Goal: Task Accomplishment & Management: Use online tool/utility

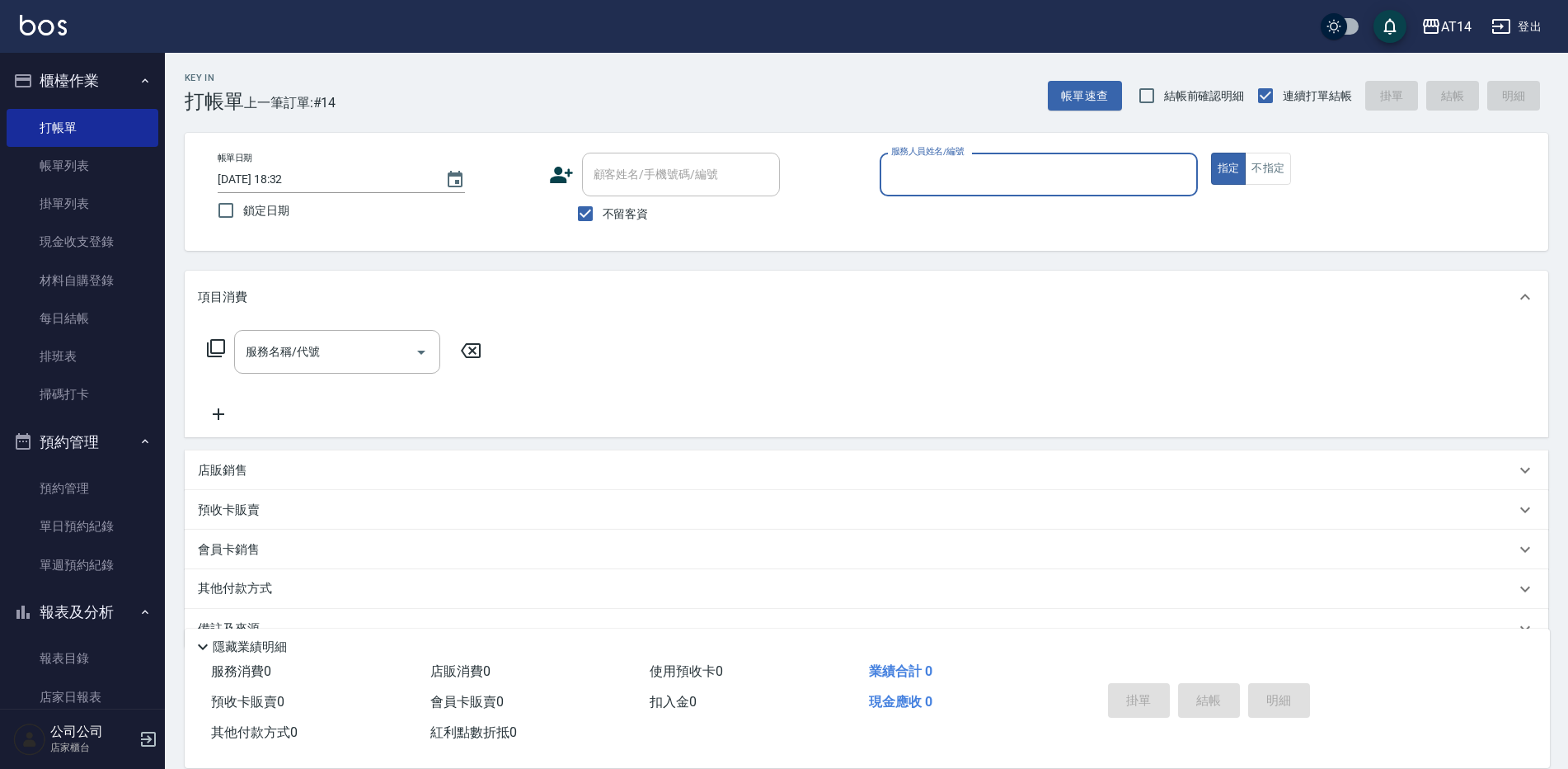
click at [79, 585] on ul "預約管理 單日預約紀錄 單週預約紀錄" at bounding box center [82, 526] width 152 height 128
click at [83, 570] on link "單週預約紀錄" at bounding box center [82, 565] width 152 height 38
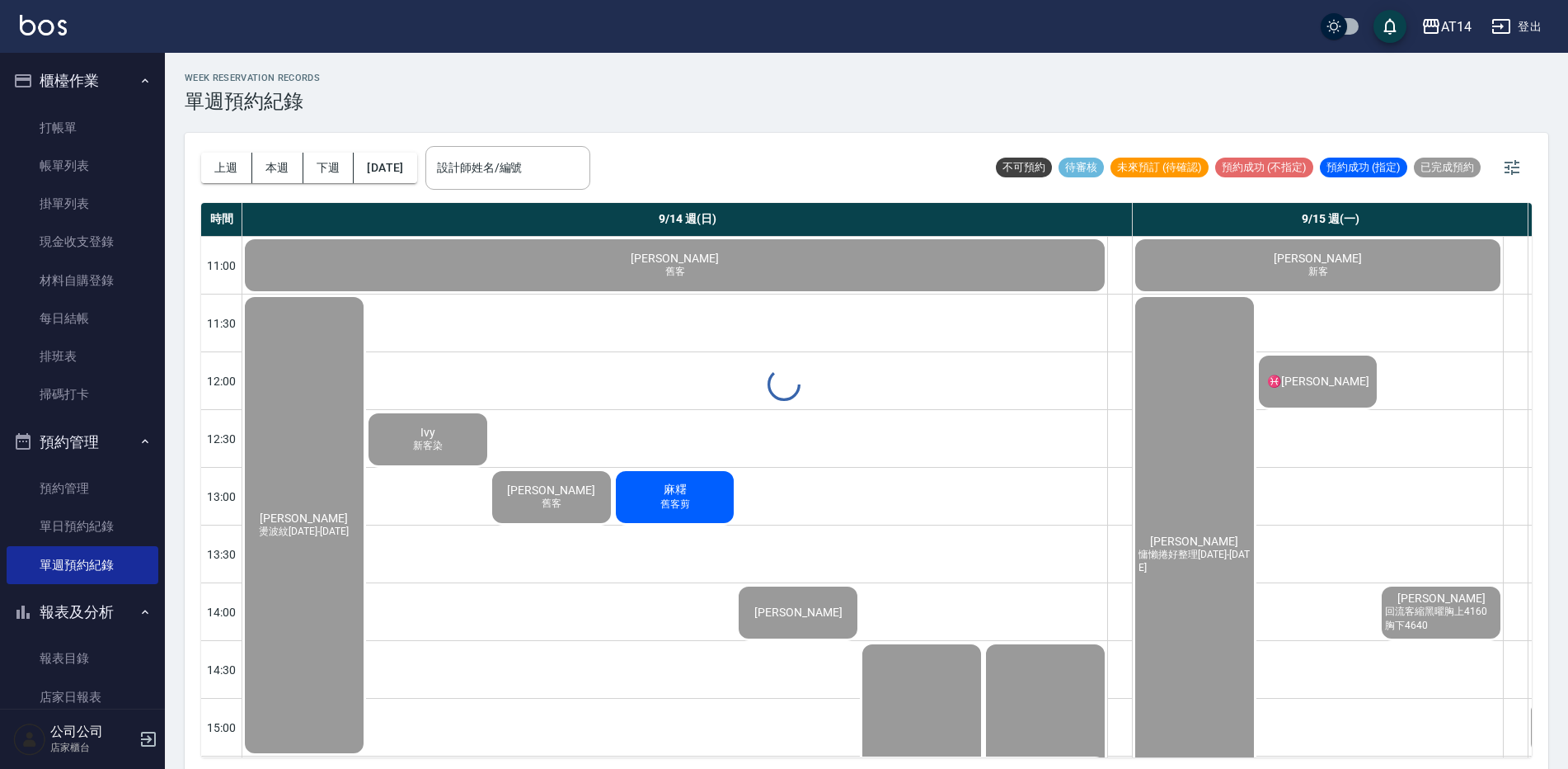
click at [554, 160] on div at bounding box center [784, 384] width 1568 height 769
click at [552, 187] on div at bounding box center [784, 384] width 1568 height 769
click at [565, 177] on input "設計師姓名/編號" at bounding box center [508, 168] width 150 height 29
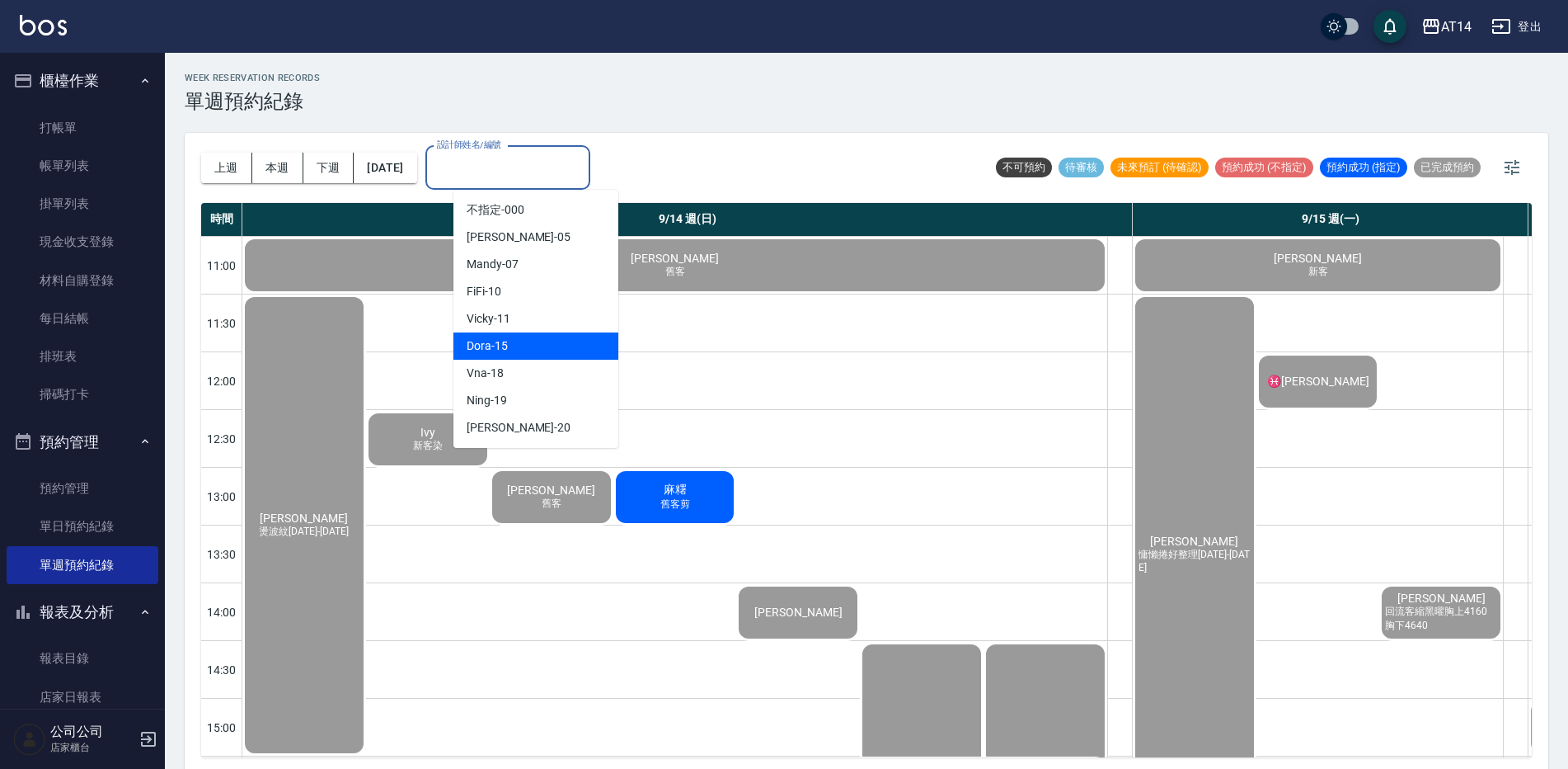
click at [536, 345] on div "Dora -15" at bounding box center [536, 345] width 165 height 27
type input "Dora-15"
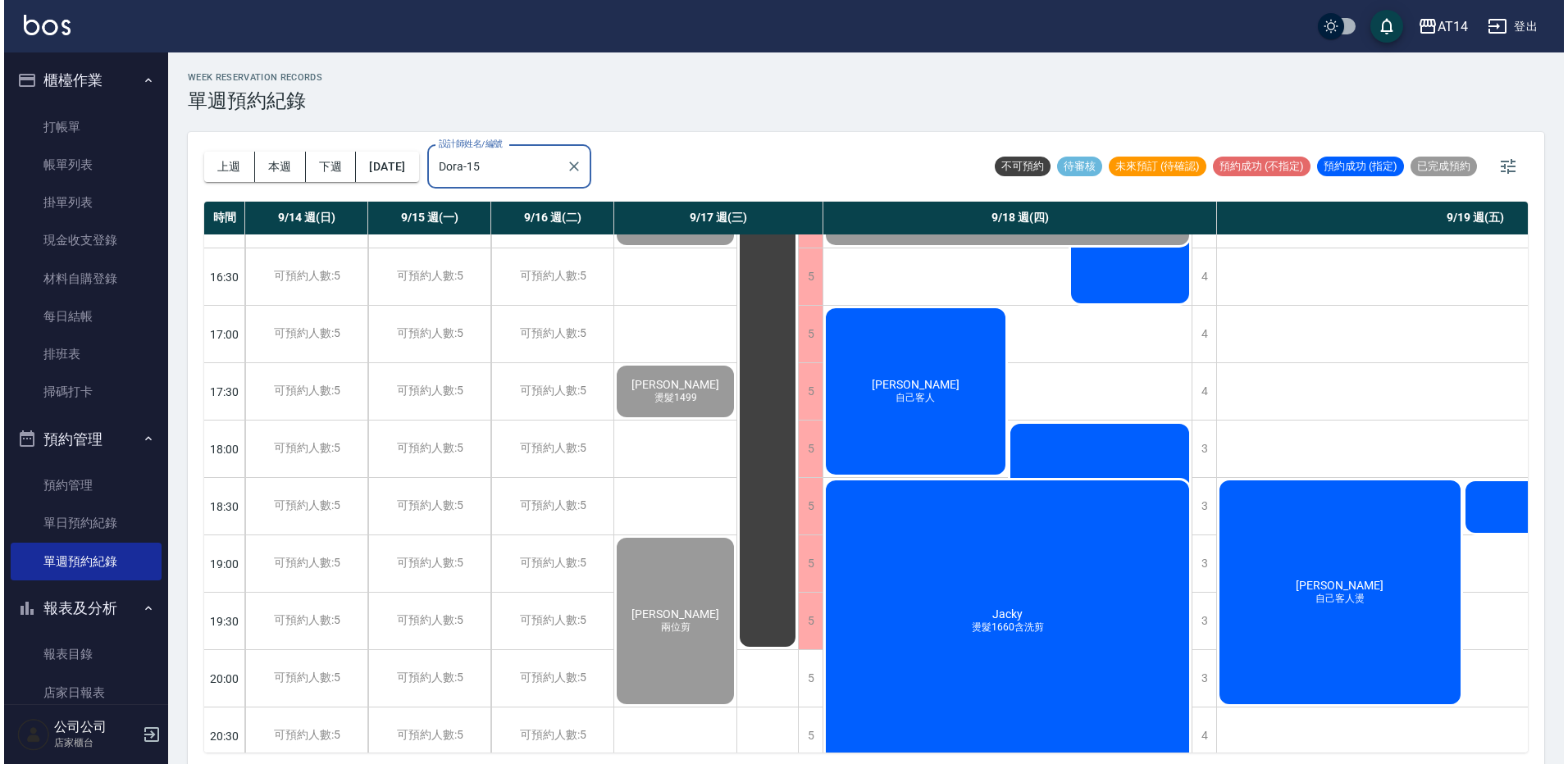
scroll to position [700, 0]
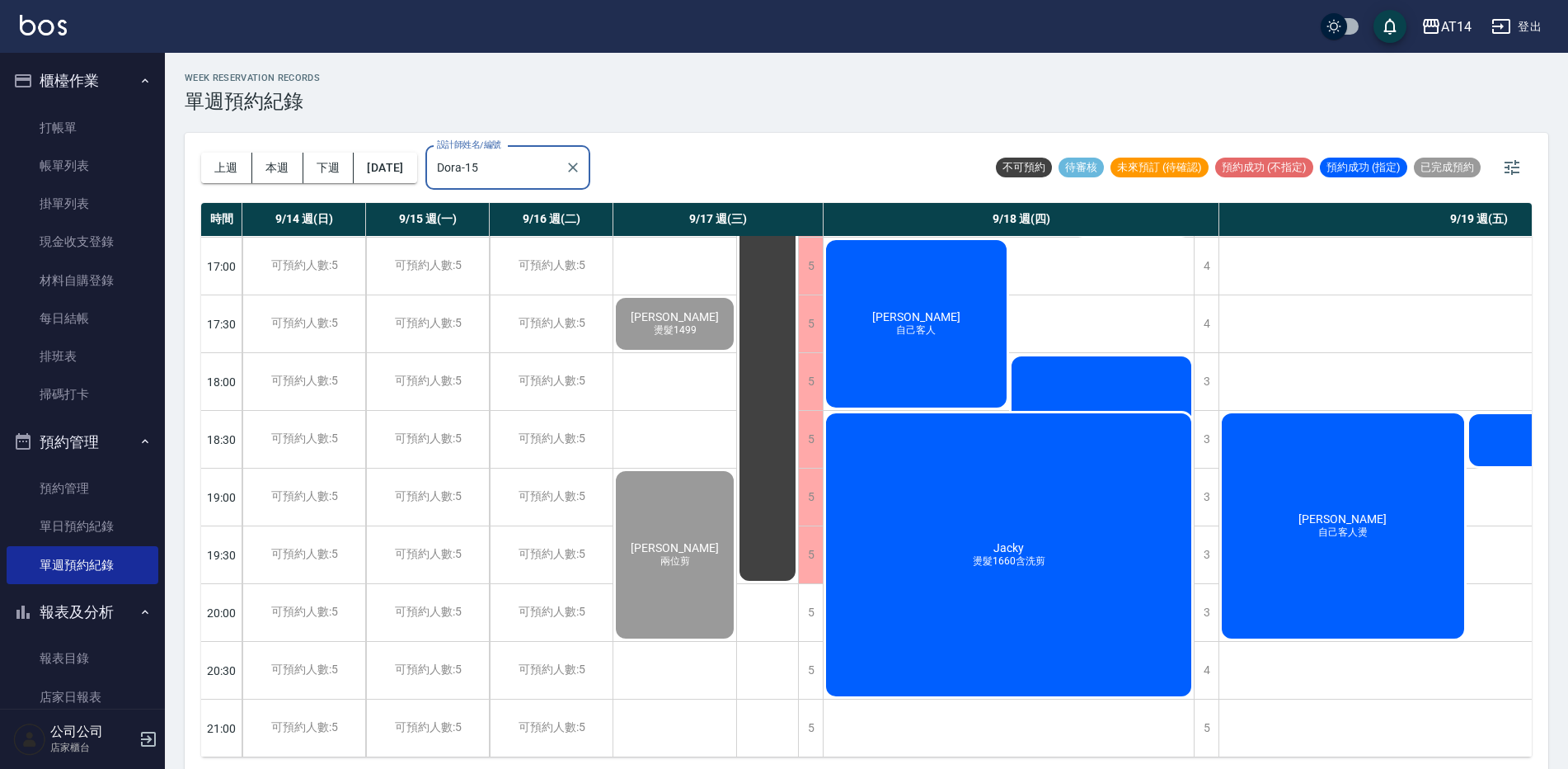
click at [935, 311] on span "[PERSON_NAME]" at bounding box center [916, 317] width 95 height 13
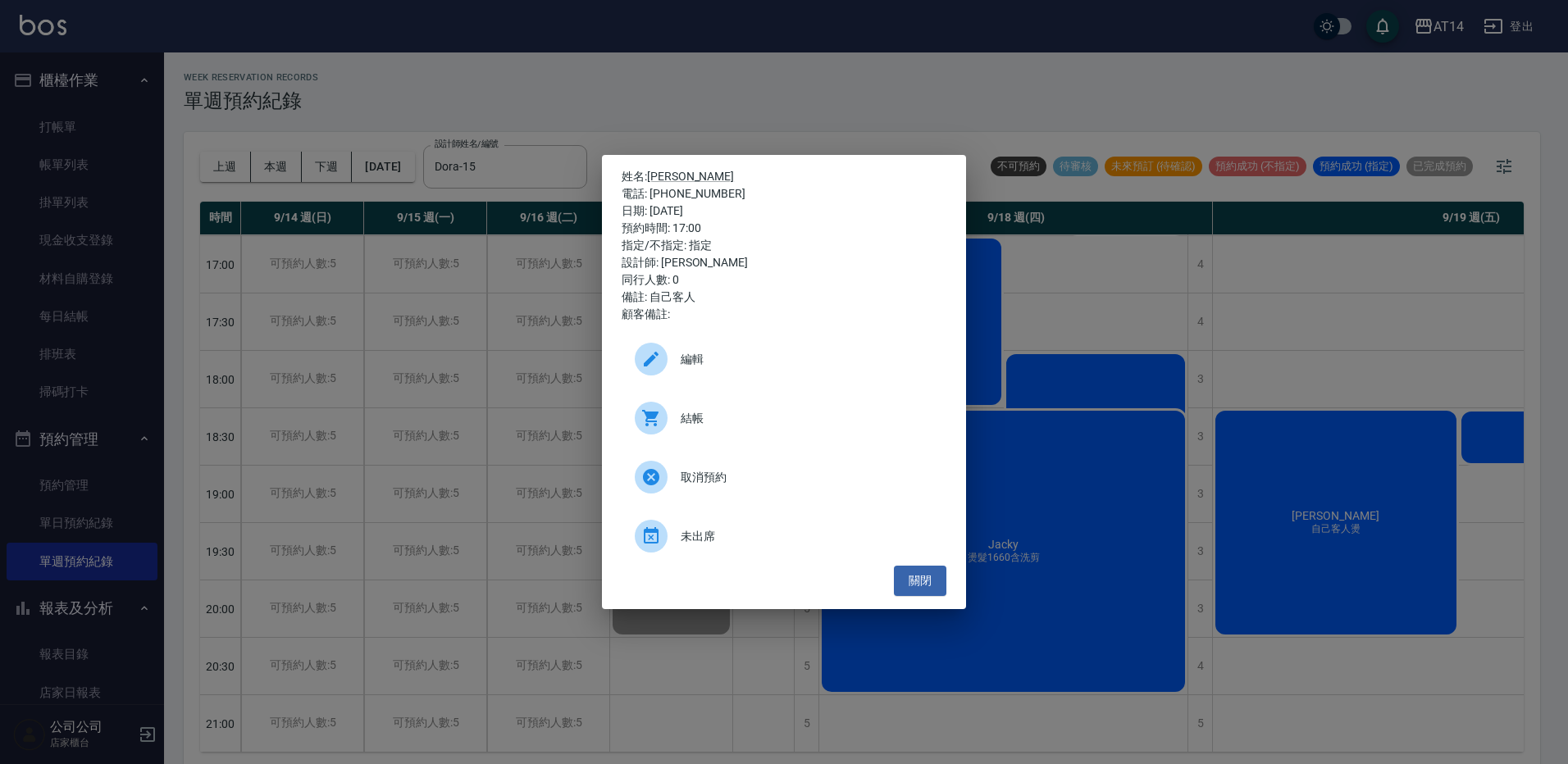
click at [813, 424] on span "結帳" at bounding box center [807, 418] width 252 height 17
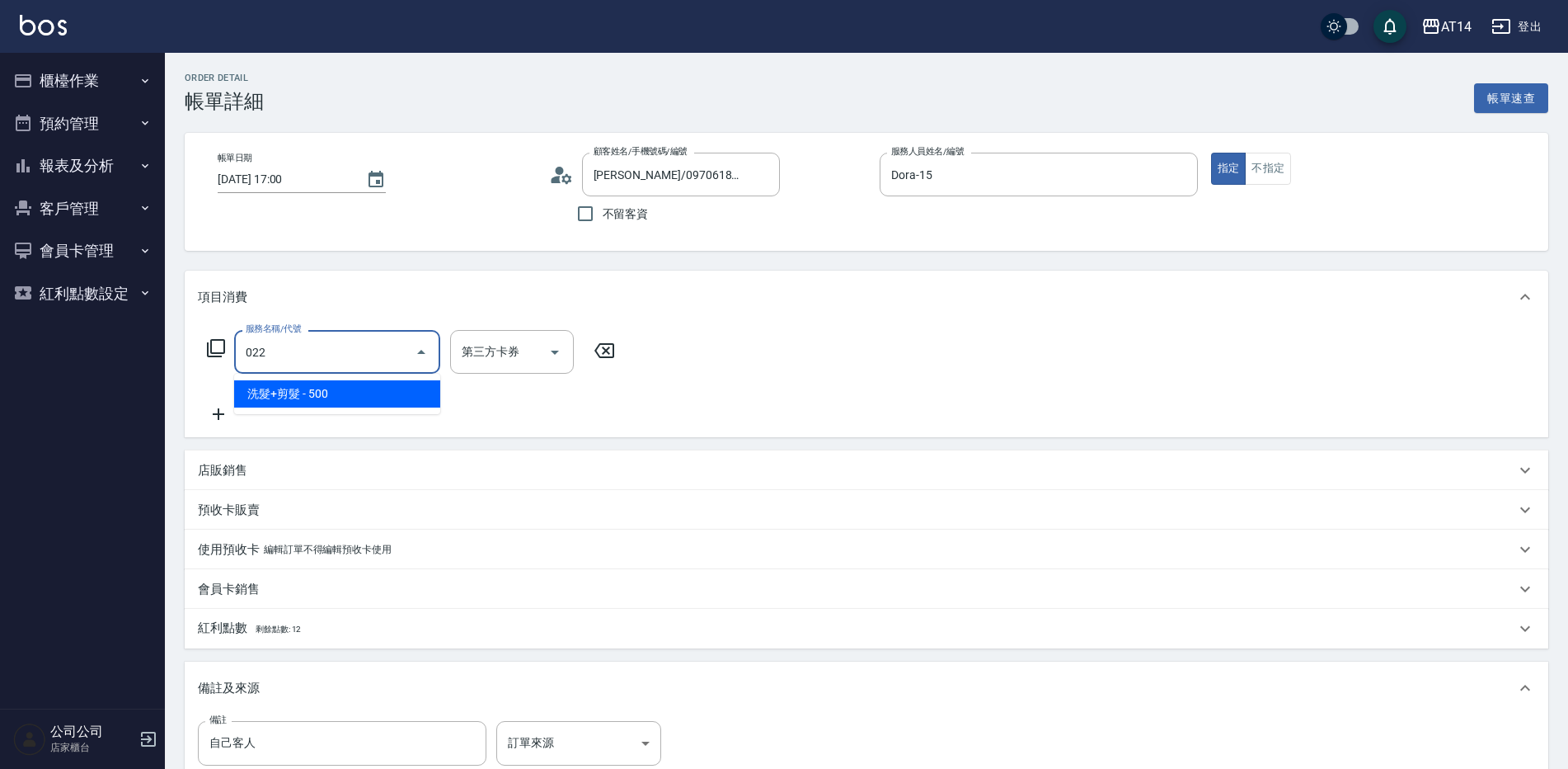
type input "洗髮+剪髮(022)"
type input "1"
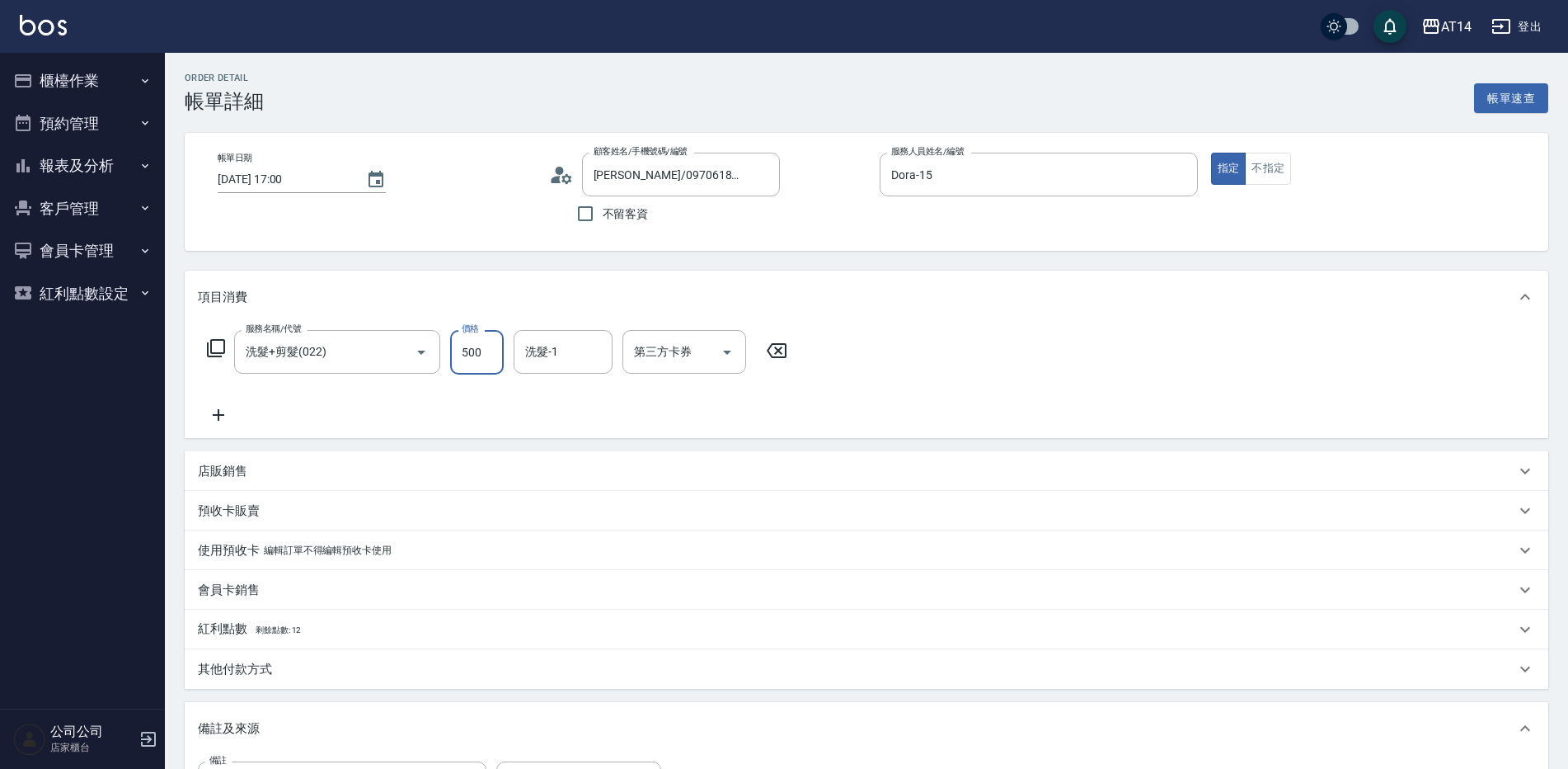
type input "6"
type input "0"
type input "65"
type input "1"
type input "650"
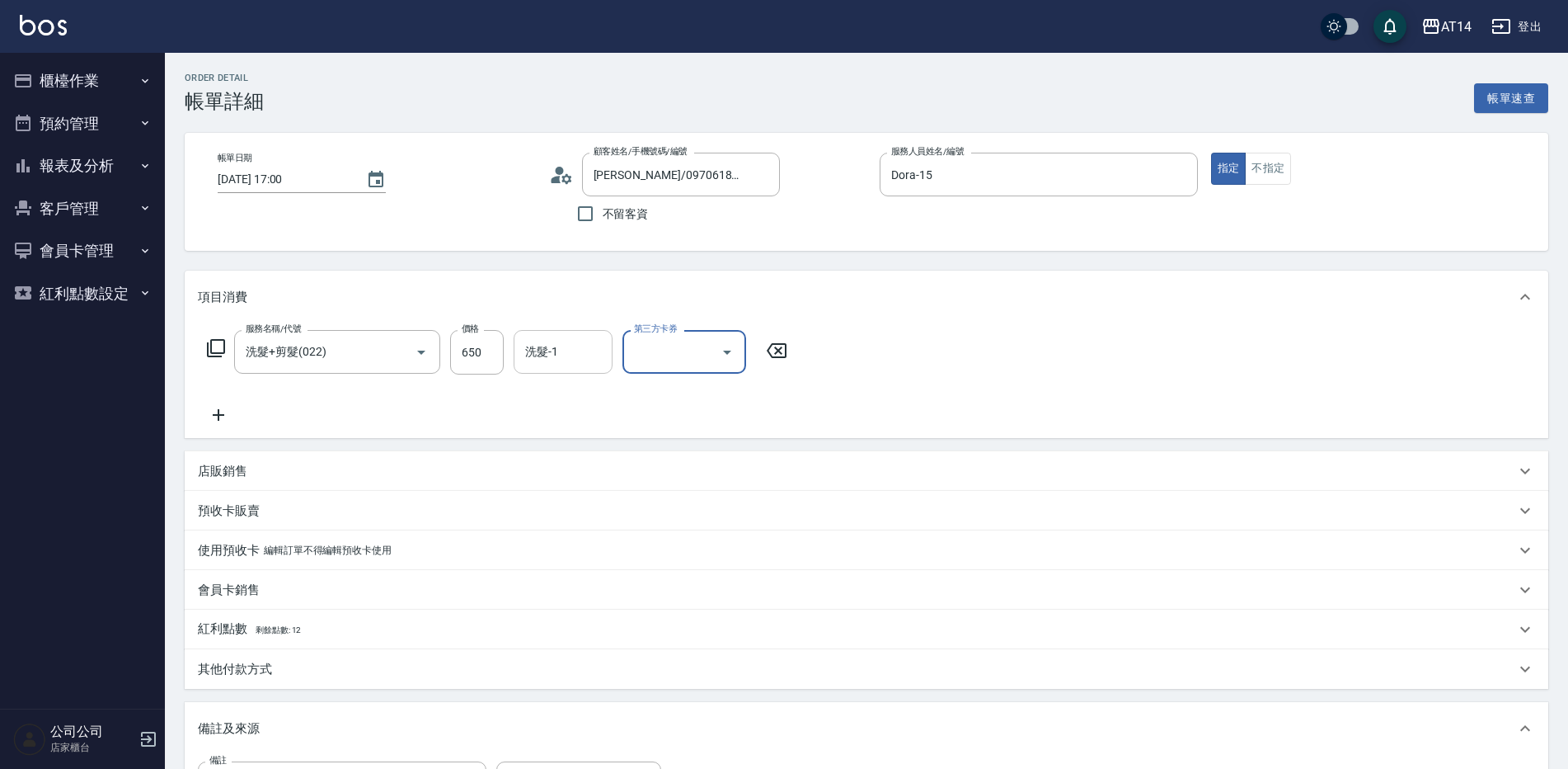
click at [597, 349] on input "洗髮-1" at bounding box center [562, 351] width 84 height 29
type input "趙苡晴-67"
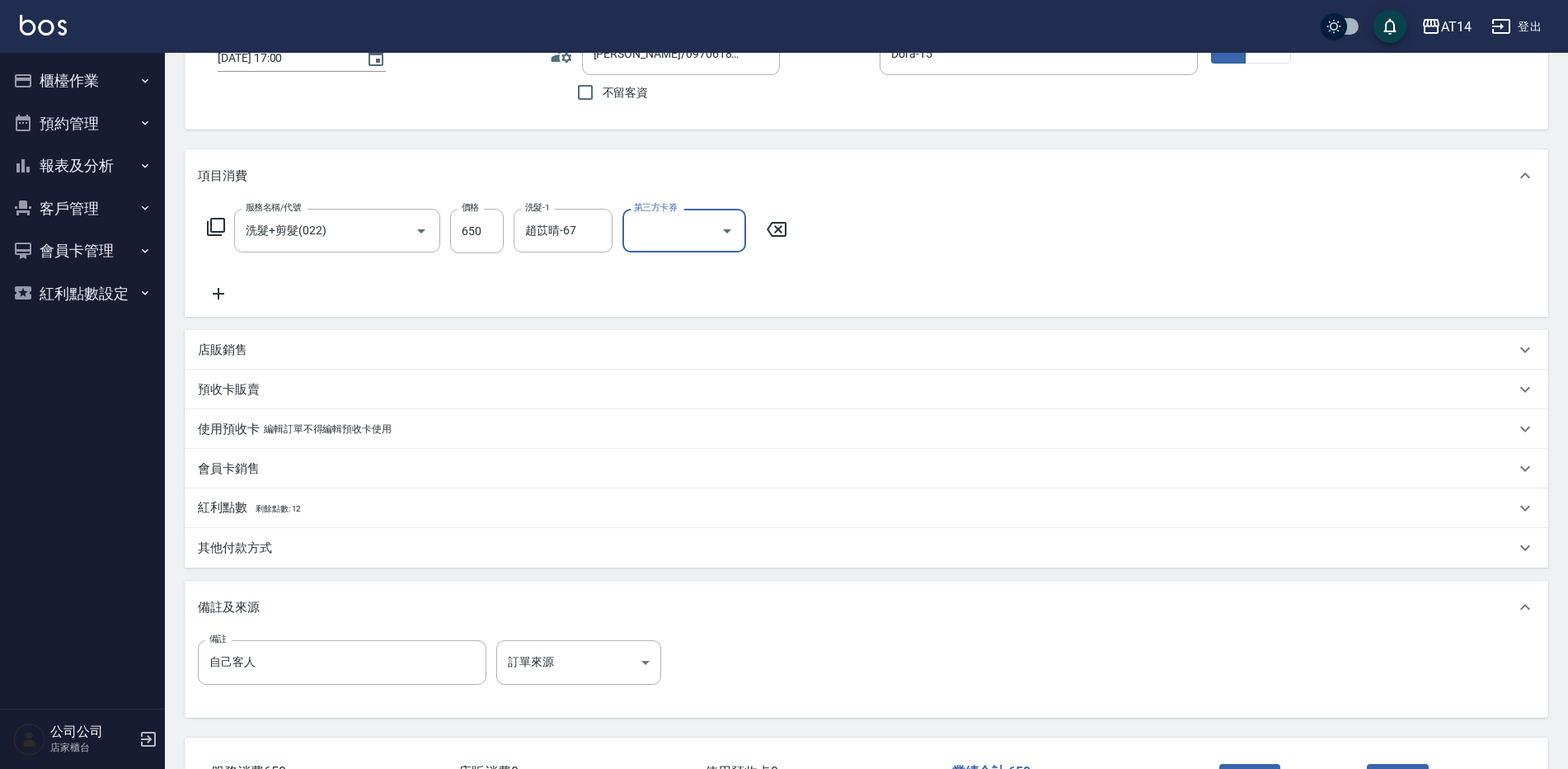
scroll to position [248, 0]
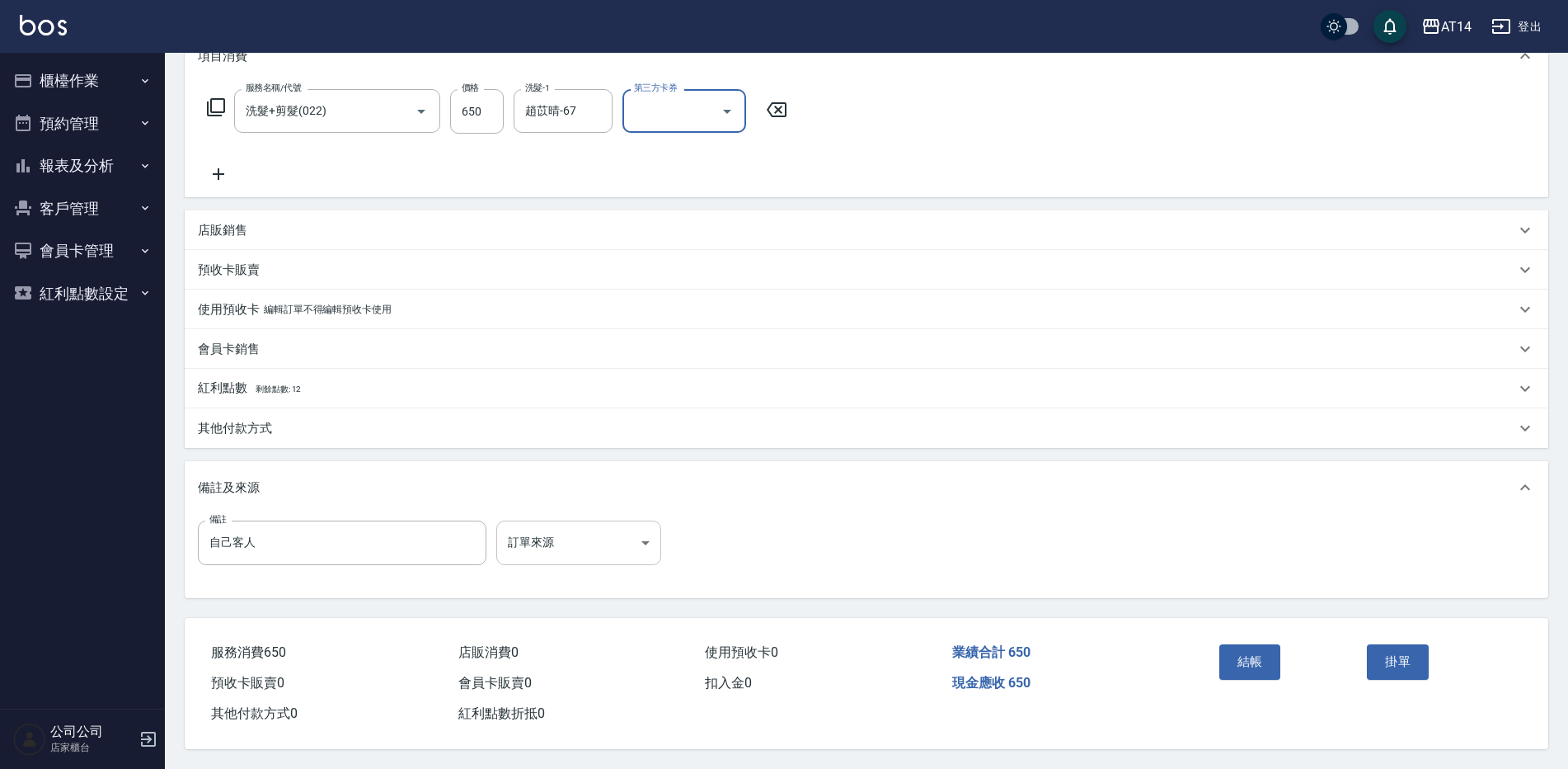
click at [524, 541] on body "AT14 登出 櫃檯作業 打帳單 帳單列表 掛單列表 現金收支登錄 材料自購登錄 每日結帳 排班表 掃碼打卡 預約管理 預約管理 單日預約紀錄 單週預約紀錄 …" at bounding box center [784, 264] width 1568 height 1010
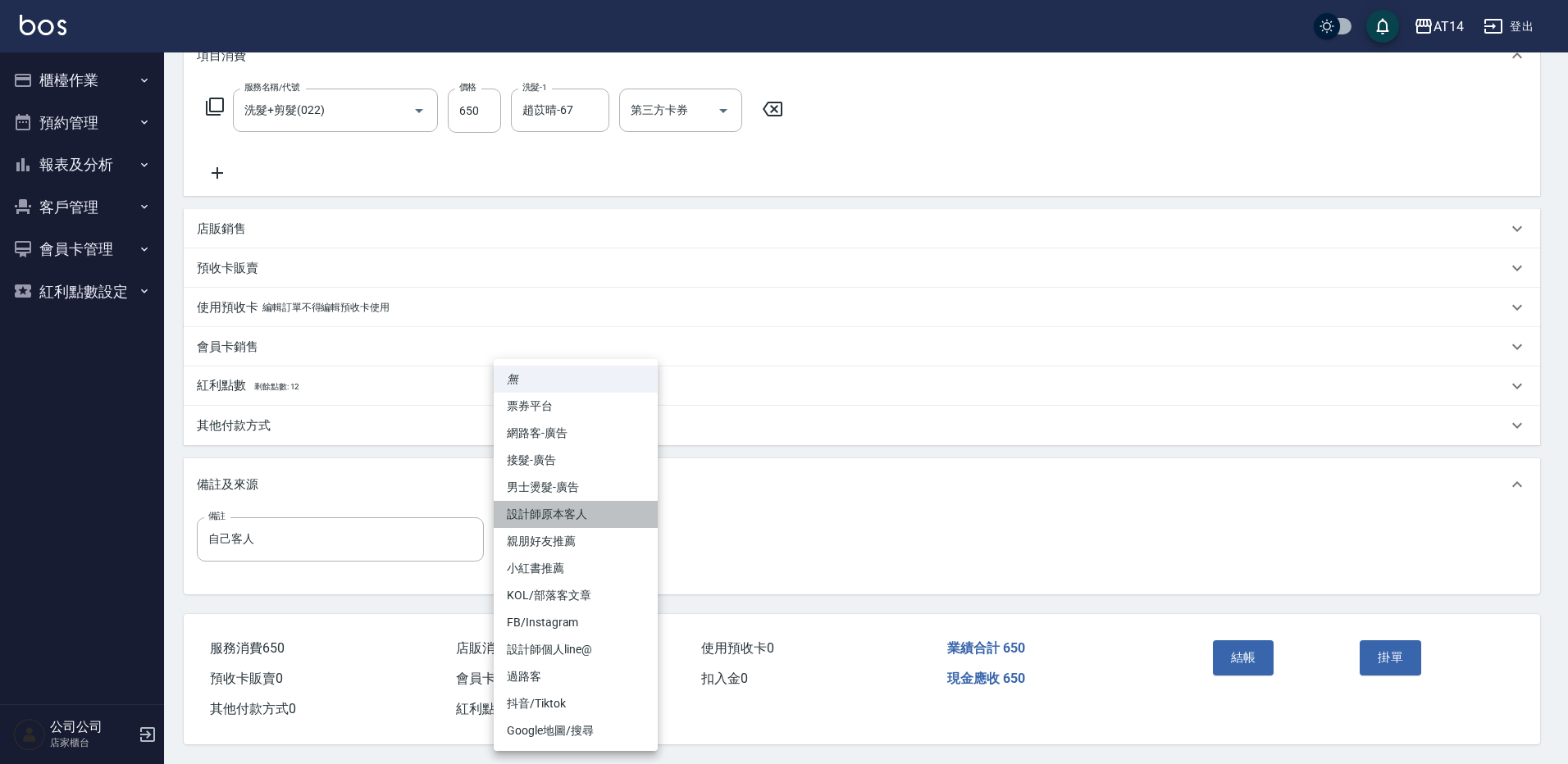
click at [609, 514] on li "設計師原本客人" at bounding box center [576, 514] width 164 height 27
type input "設計師原本客人"
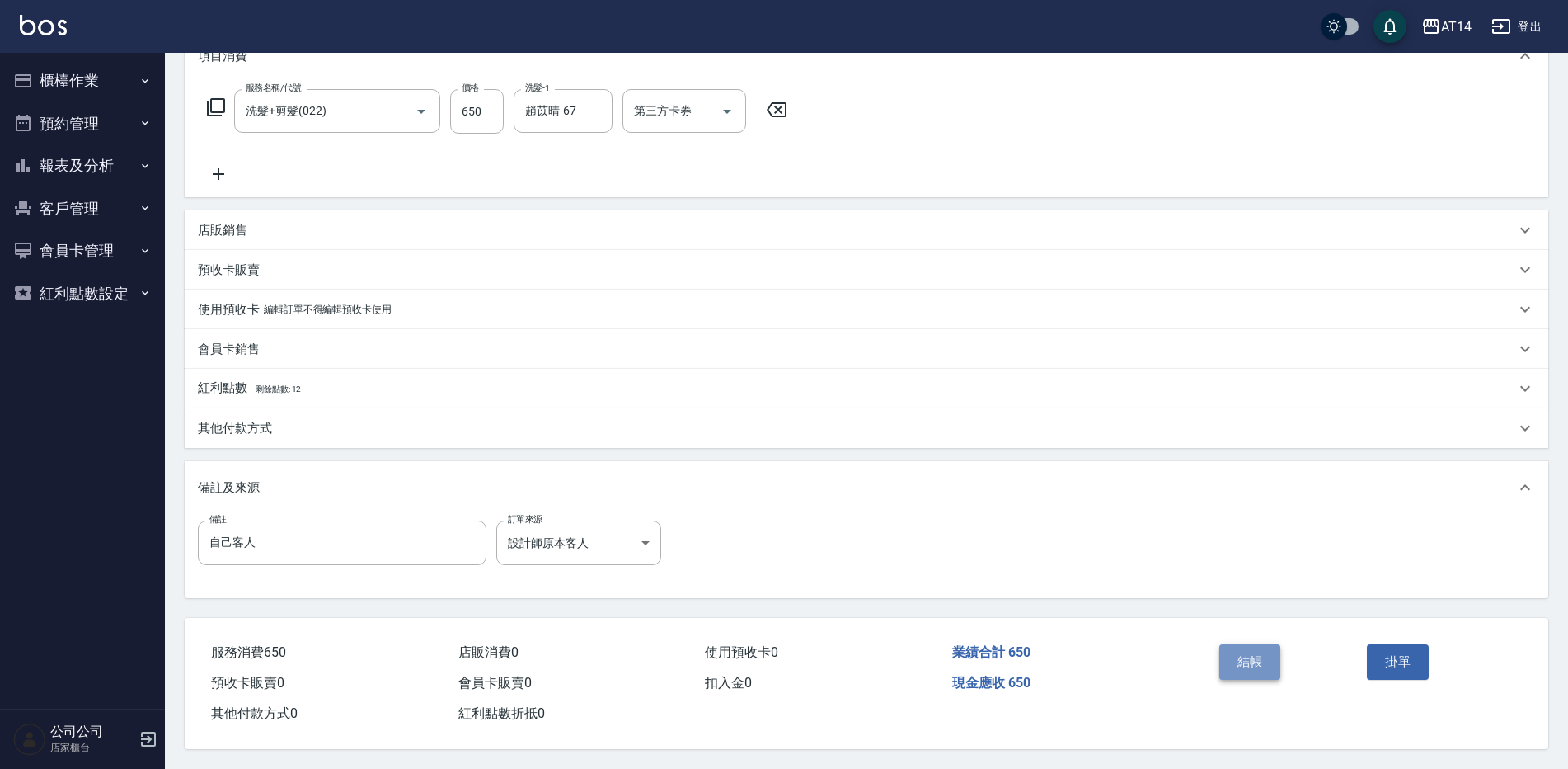
click at [1245, 657] on button "結帳" at bounding box center [1251, 661] width 61 height 35
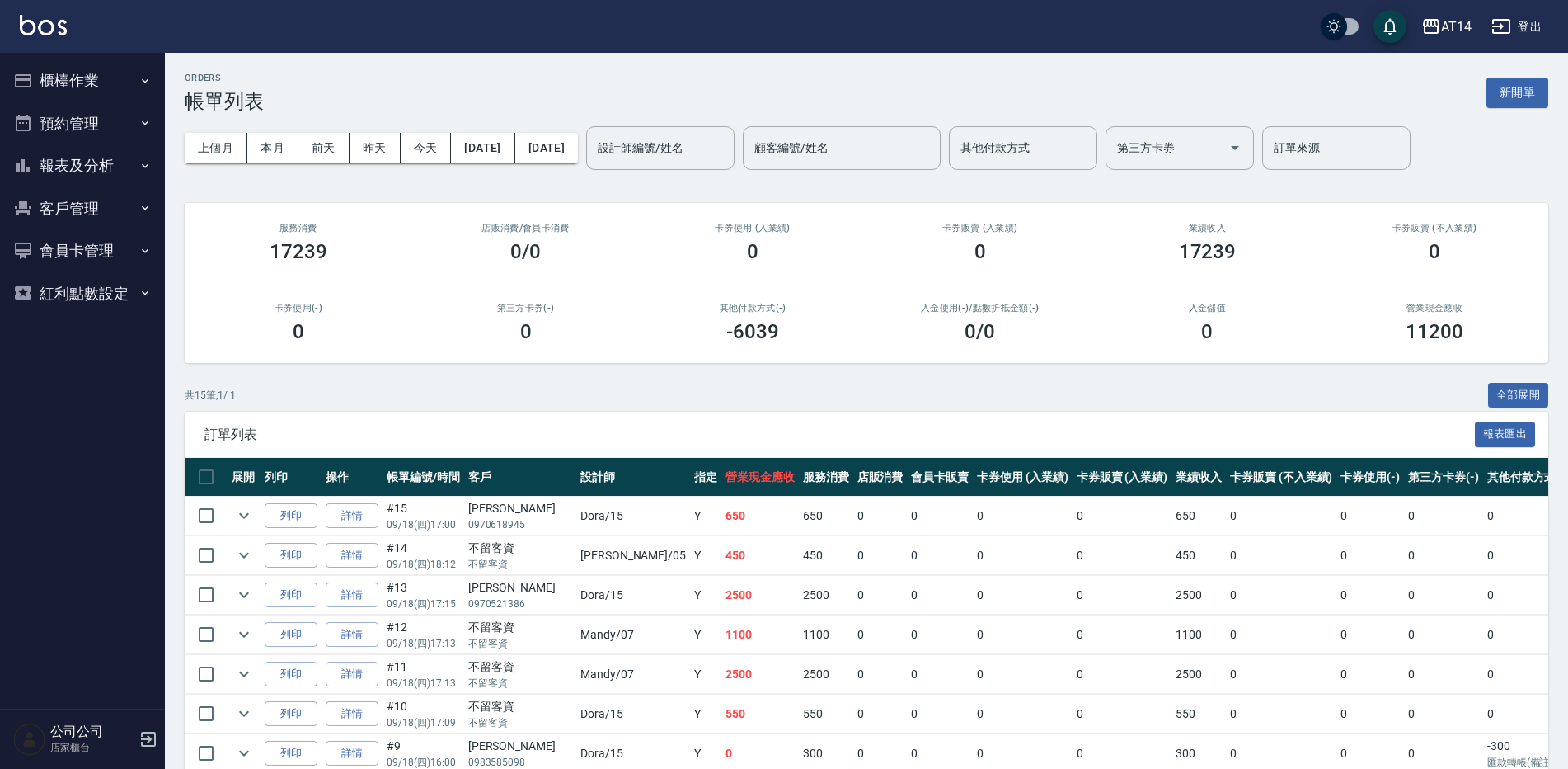
click at [78, 121] on button "預約管理" at bounding box center [82, 123] width 152 height 43
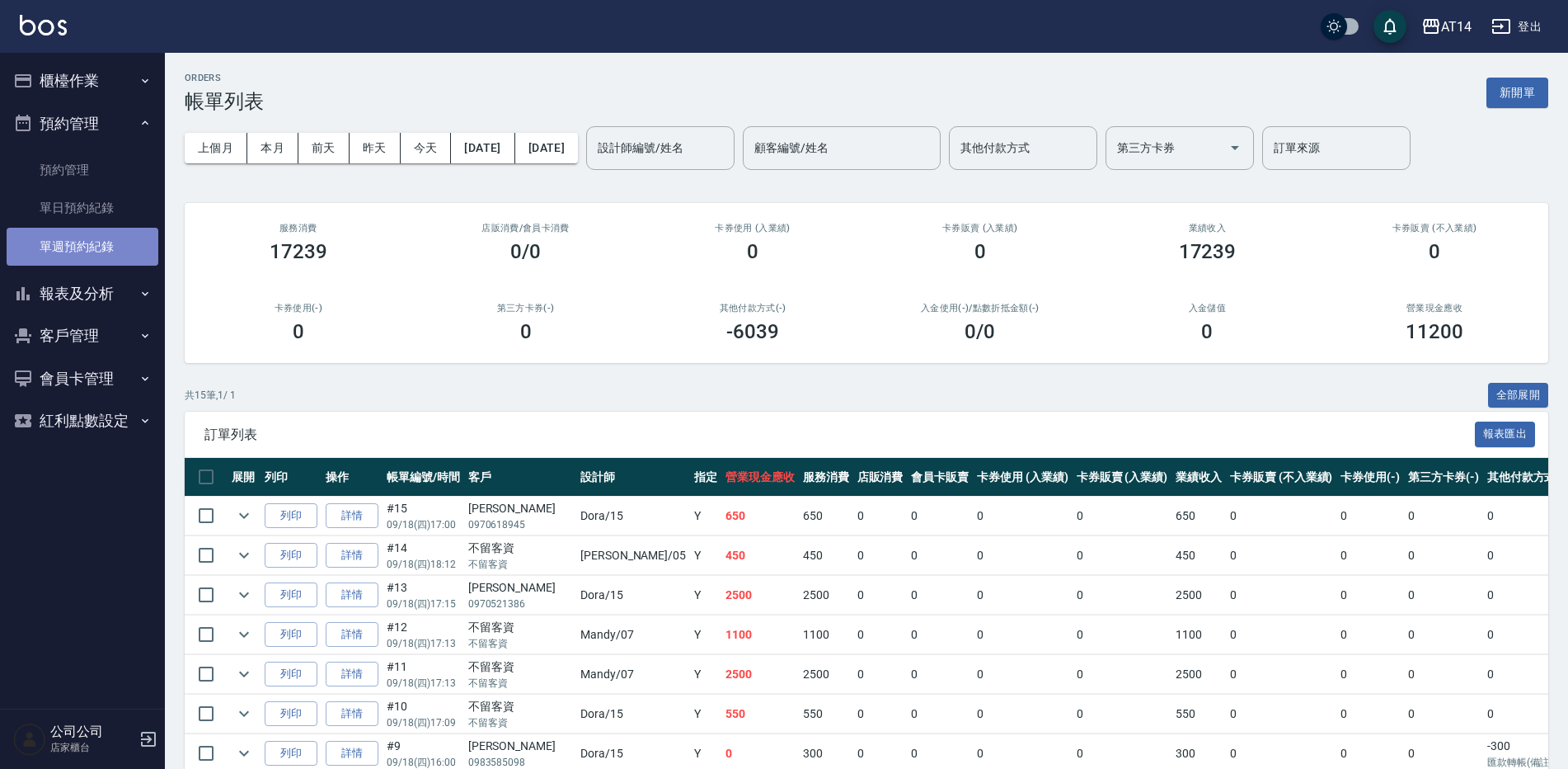
click at [95, 228] on link "單週預約紀錄" at bounding box center [82, 246] width 152 height 38
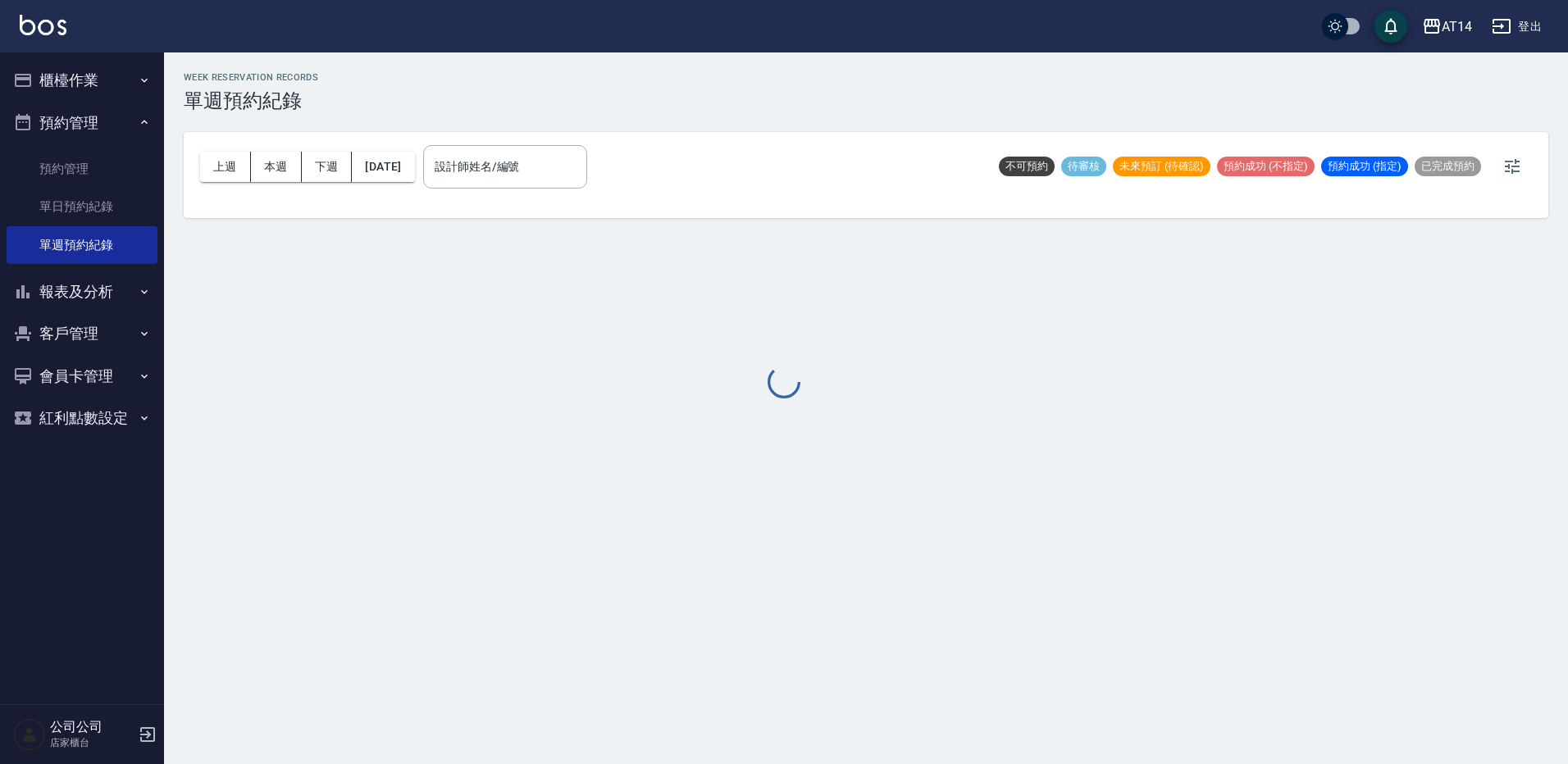
click at [537, 171] on div at bounding box center [784, 382] width 1568 height 764
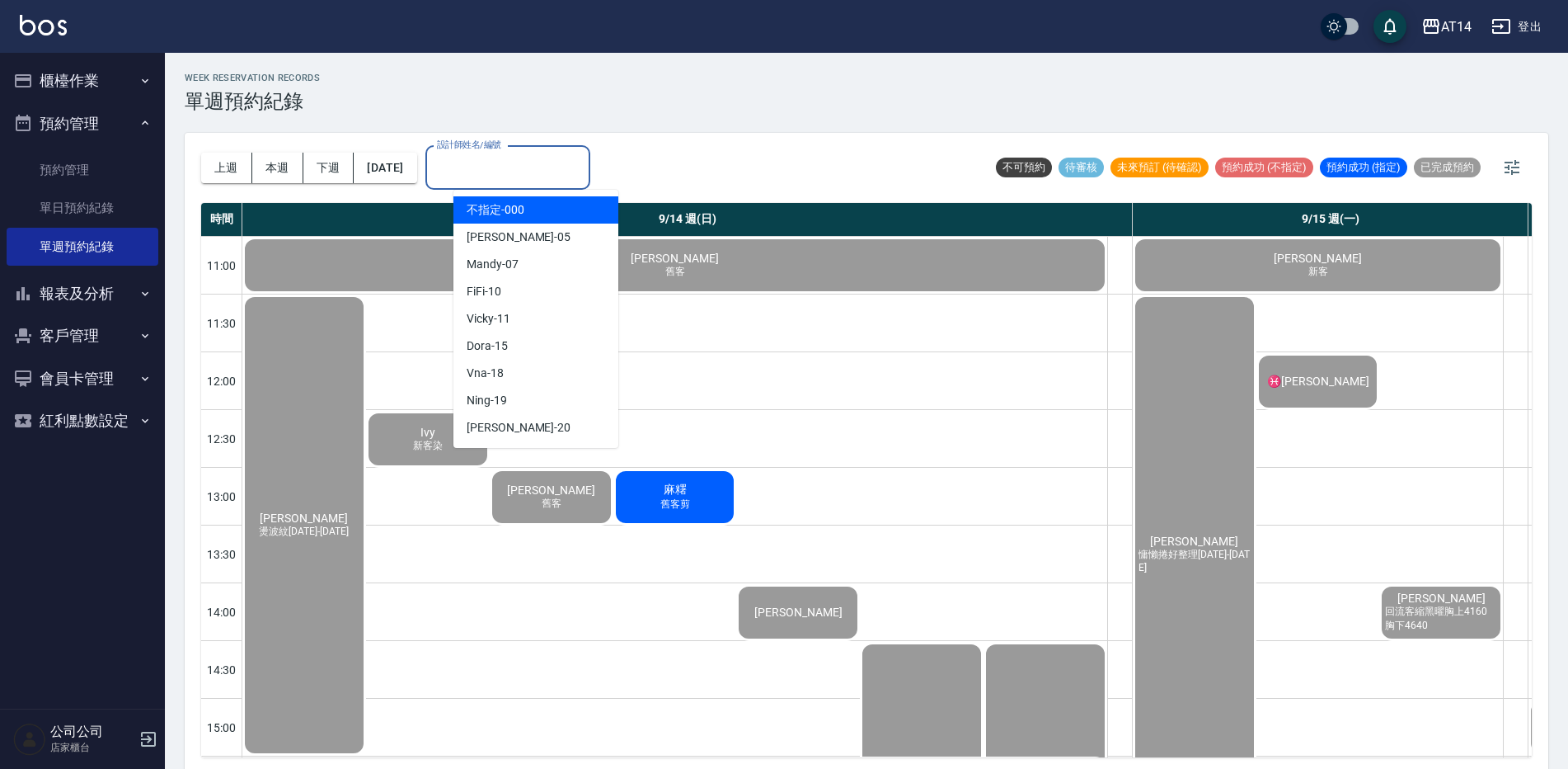
click at [541, 172] on input "設計師姓名/編號" at bounding box center [508, 168] width 150 height 29
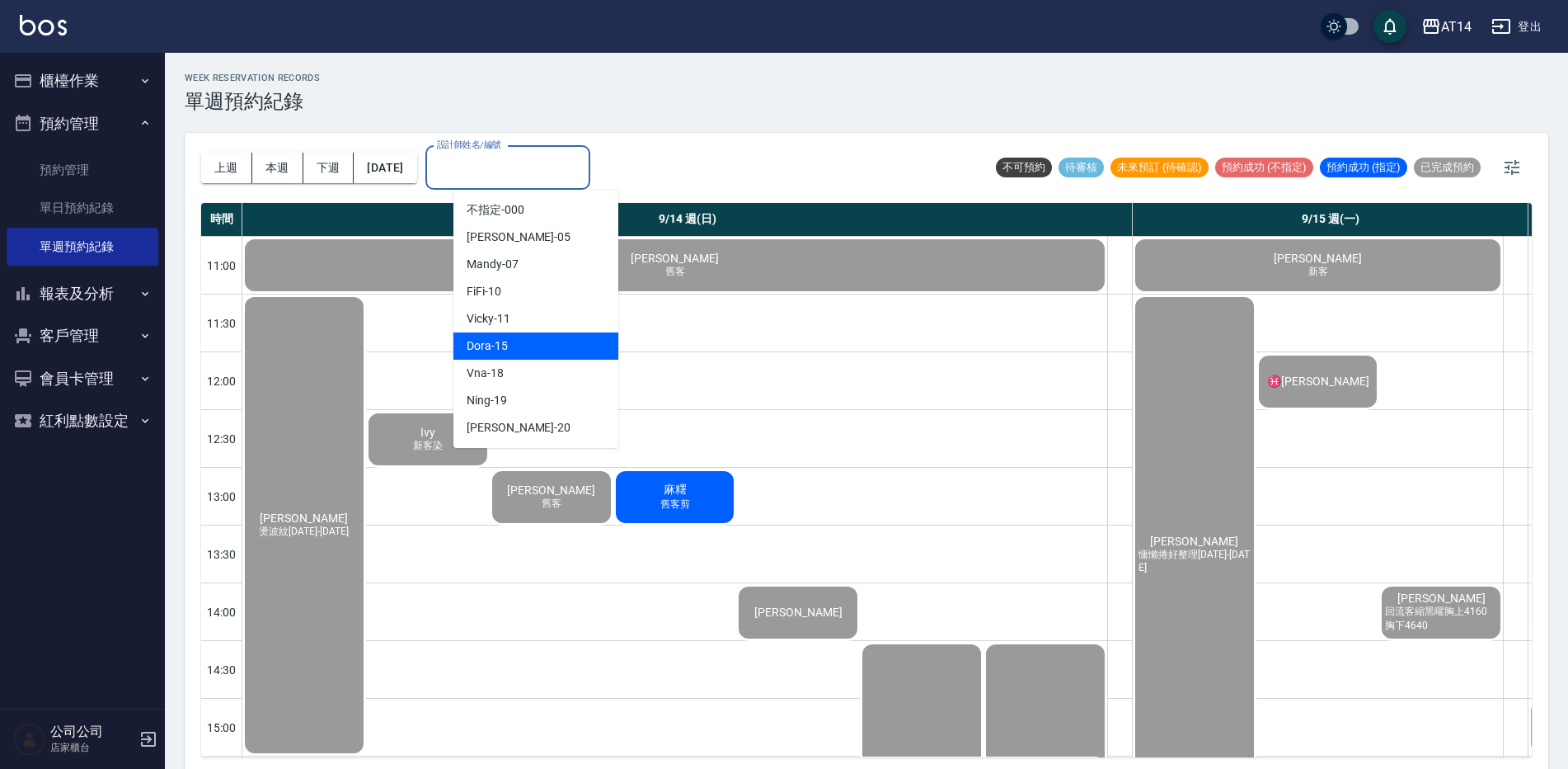
click at [530, 344] on div "Dora -15" at bounding box center [536, 345] width 165 height 27
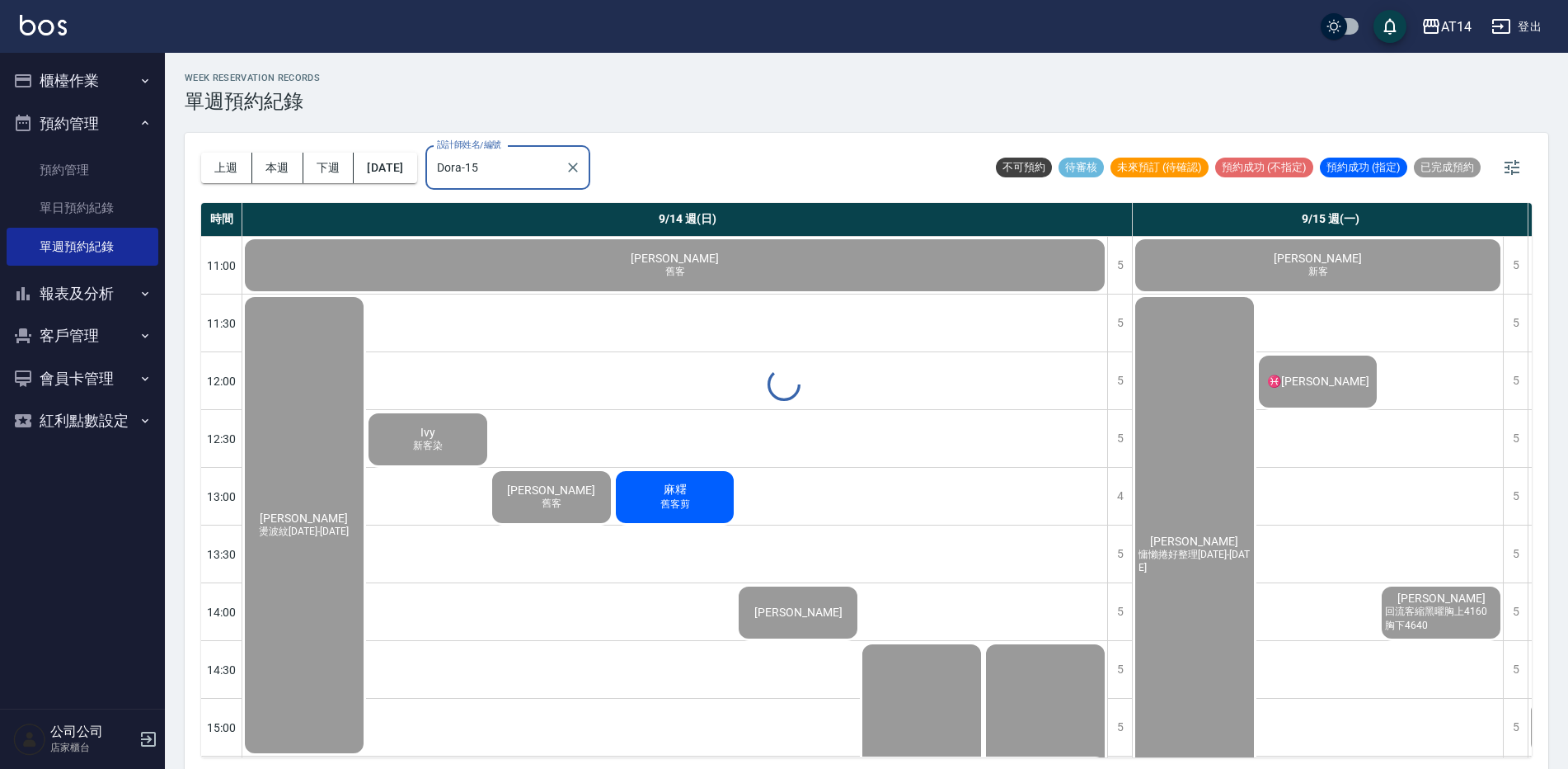
type input "Dora-15"
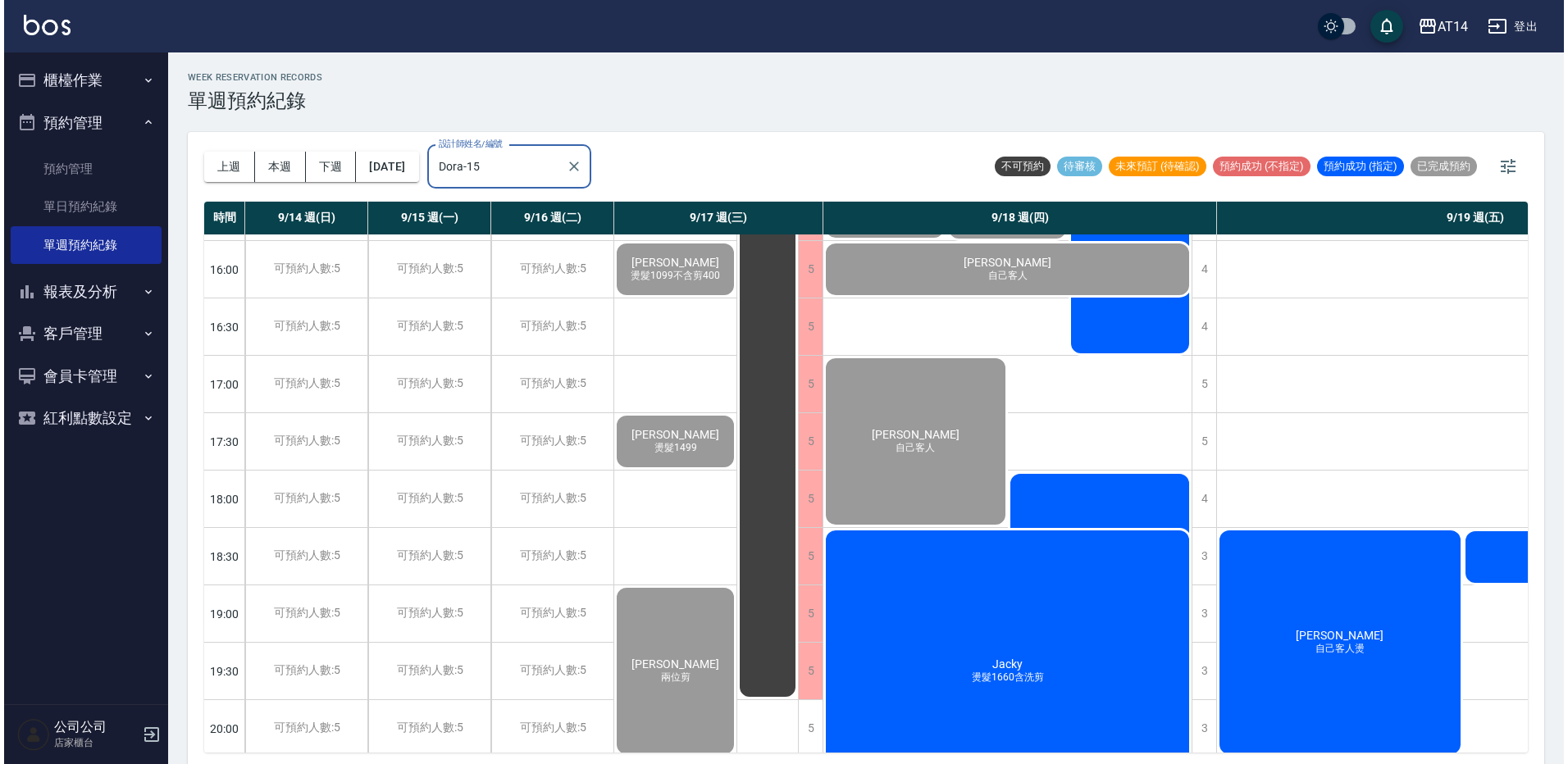
scroll to position [410, 0]
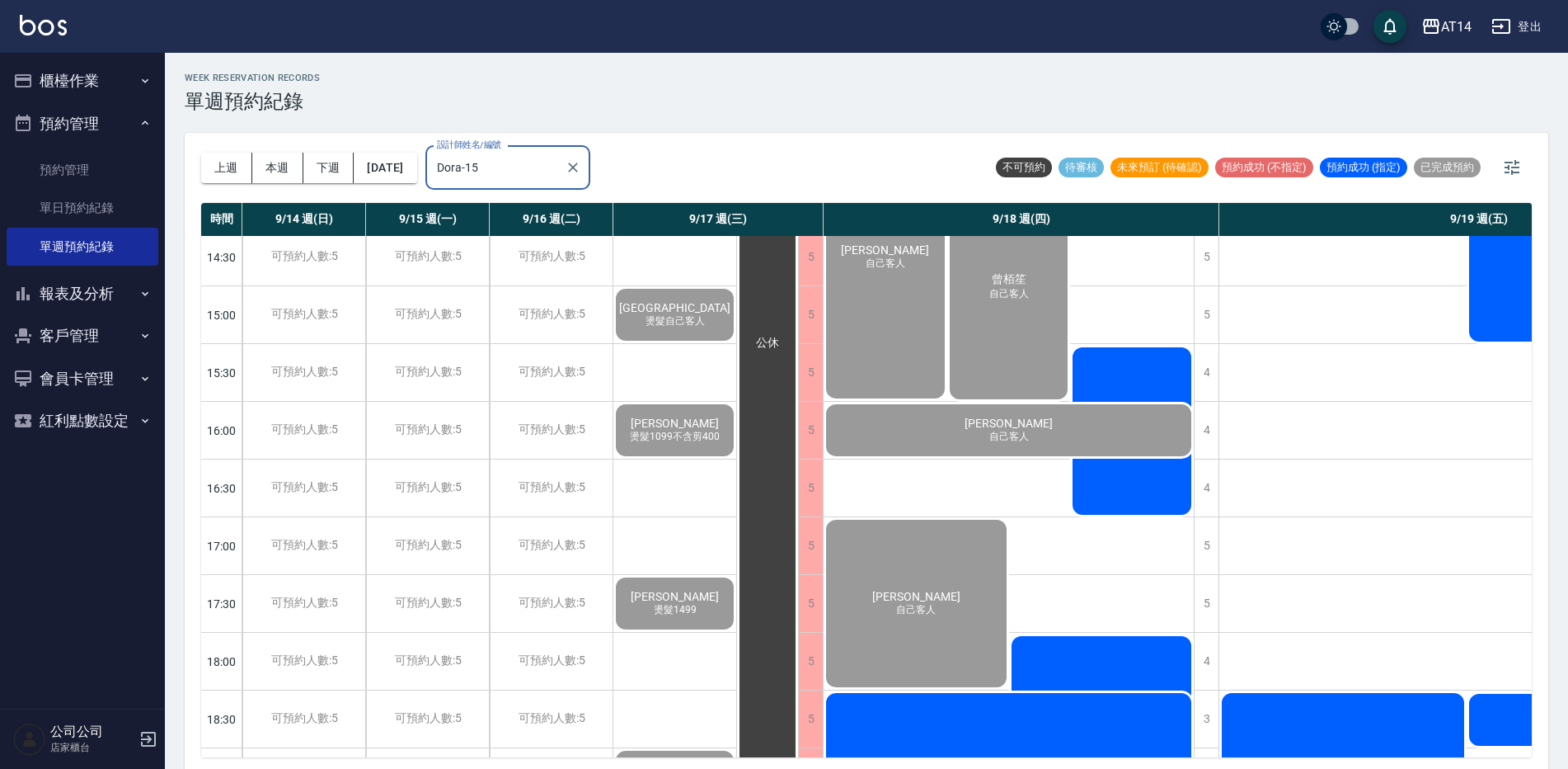
click at [1103, 364] on div "[PERSON_NAME] 自己客人燙髮" at bounding box center [1132, 432] width 124 height 173
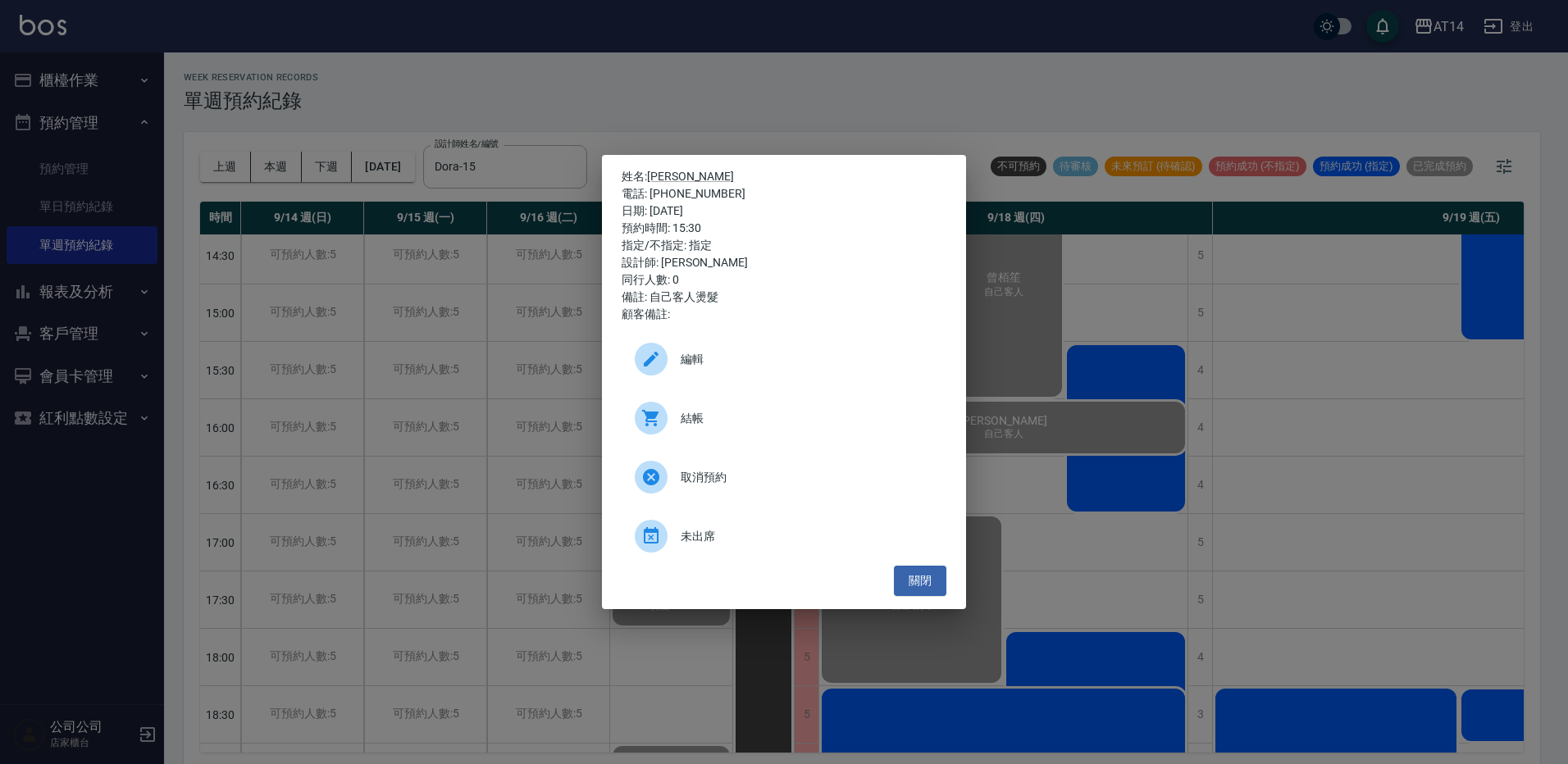
click at [683, 426] on span "結帳" at bounding box center [807, 418] width 252 height 17
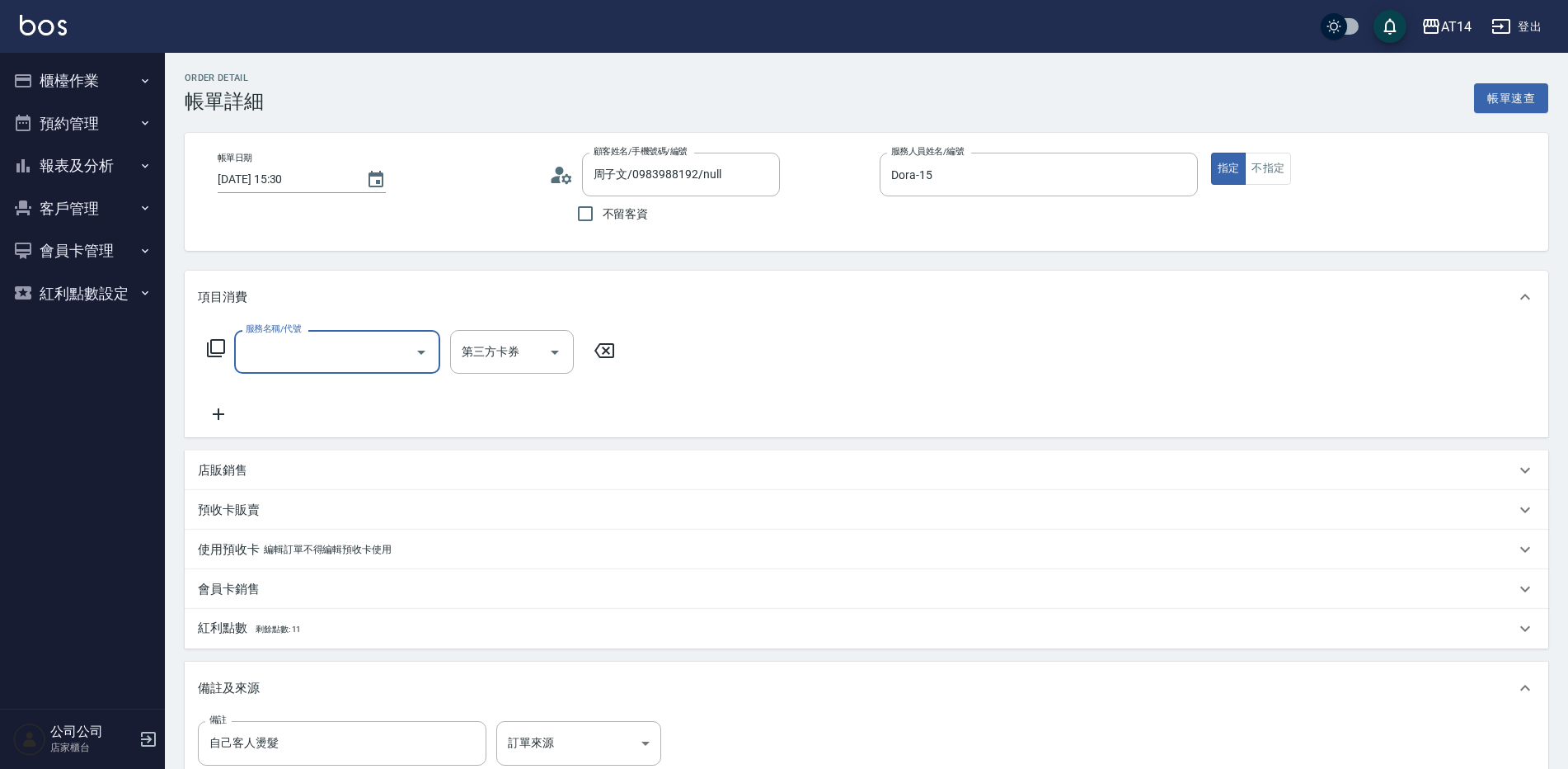
click at [318, 355] on input "服務名稱/代號" at bounding box center [325, 351] width 167 height 29
type input "洗髮+剪髮(022)"
type input "1"
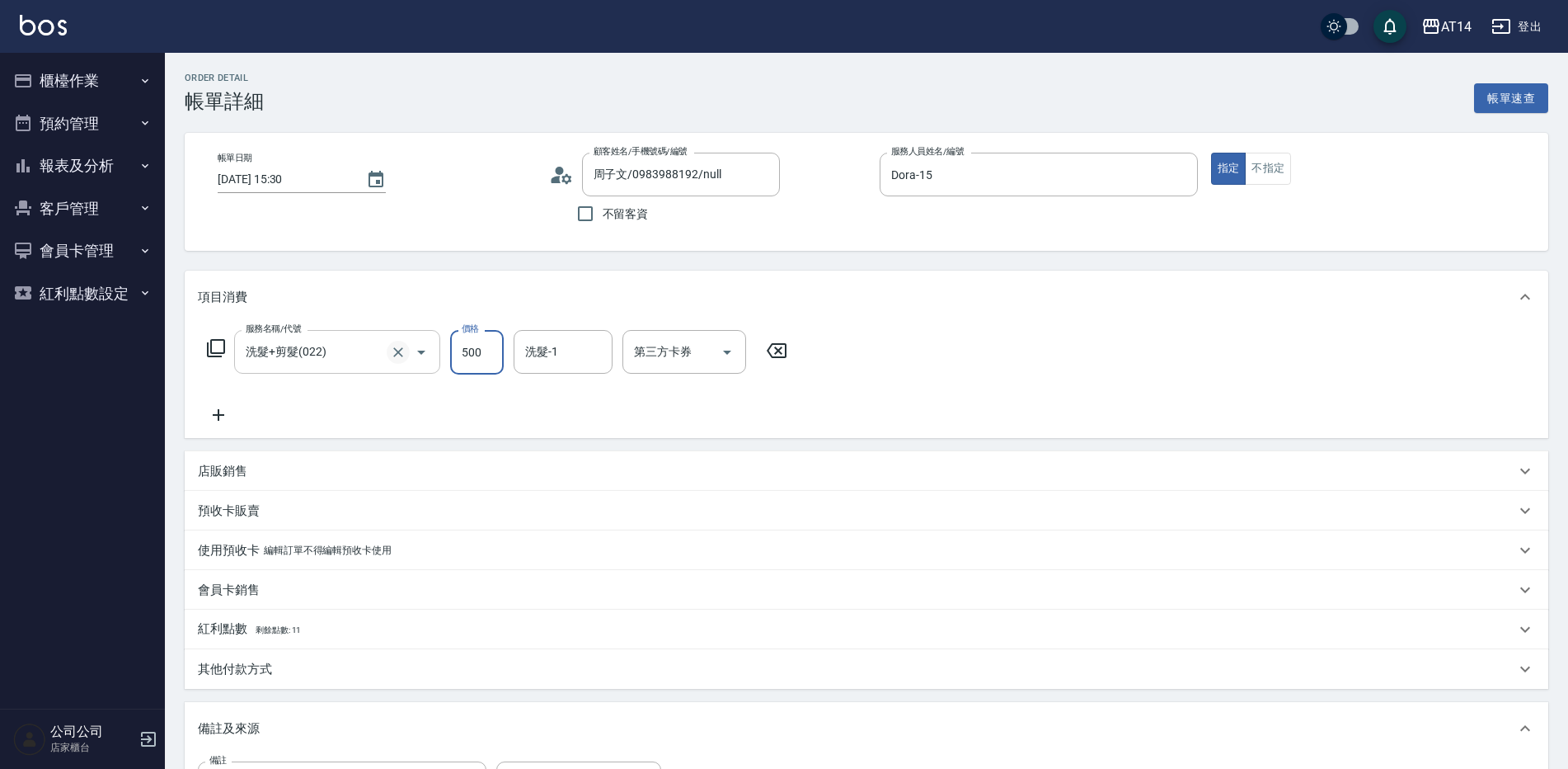
click at [390, 350] on icon "Clear" at bounding box center [398, 352] width 17 height 17
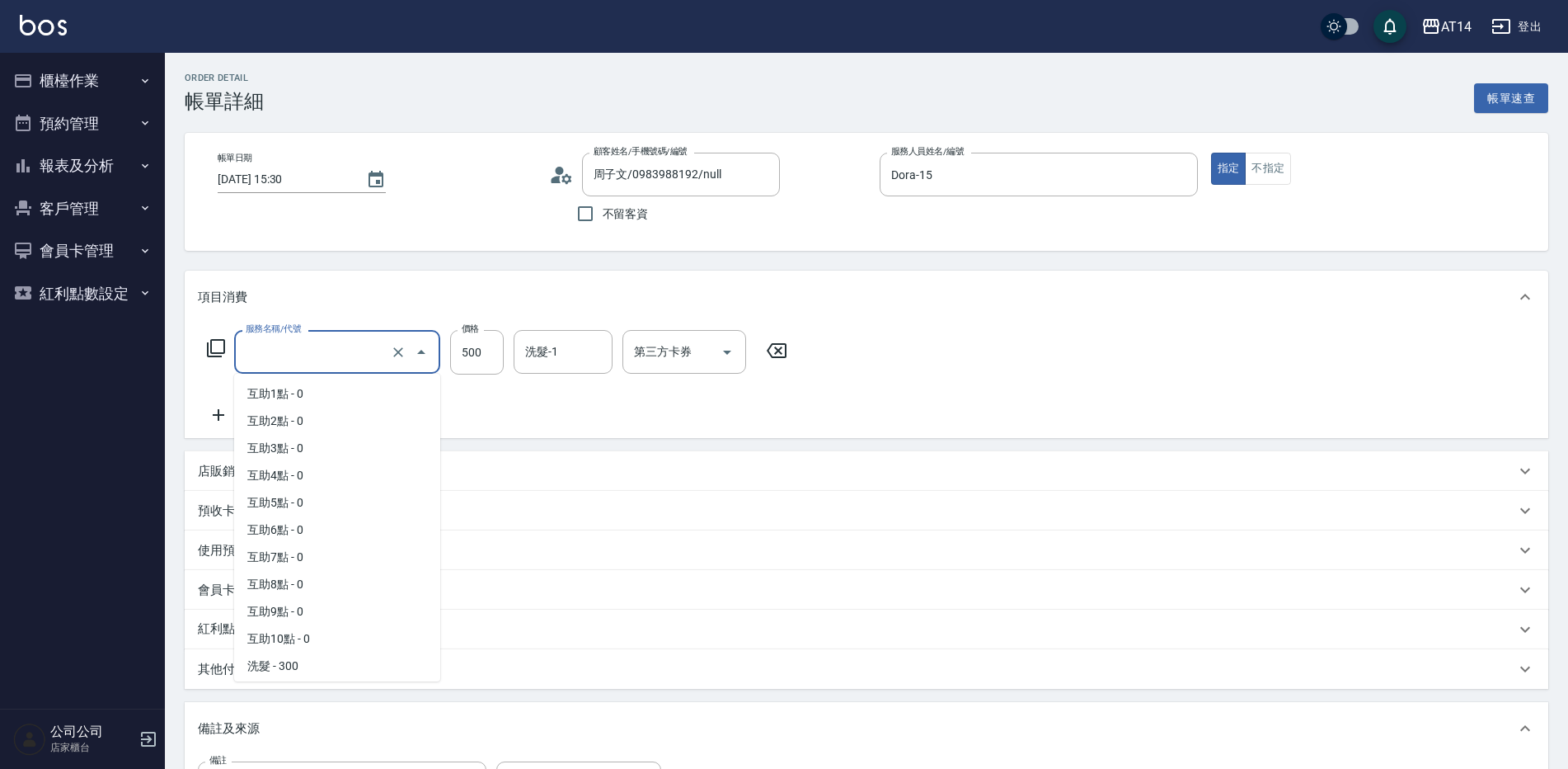
click at [361, 350] on input "服務名稱/代號" at bounding box center [314, 351] width 145 height 29
type input "0"
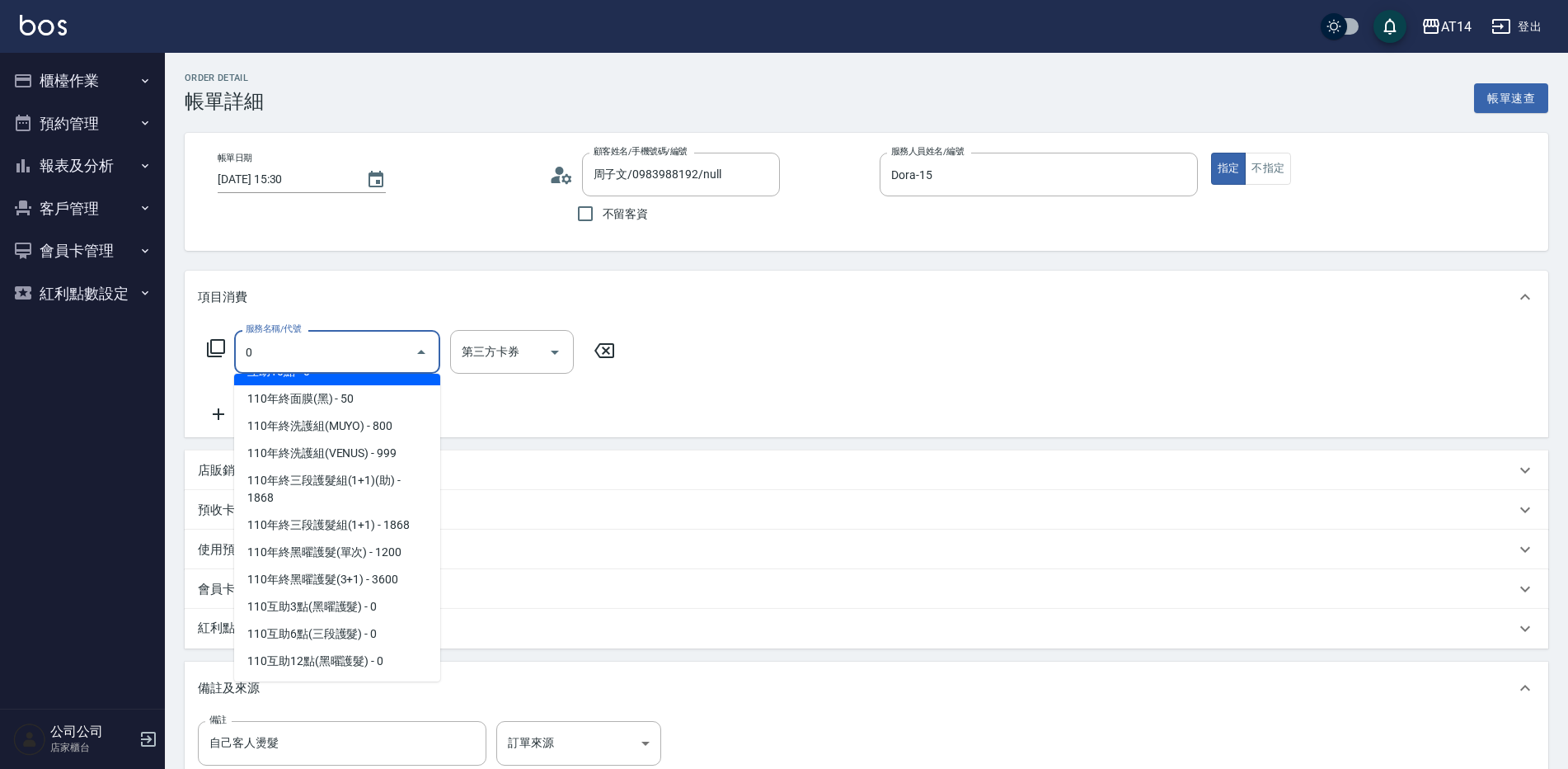
scroll to position [0, 0]
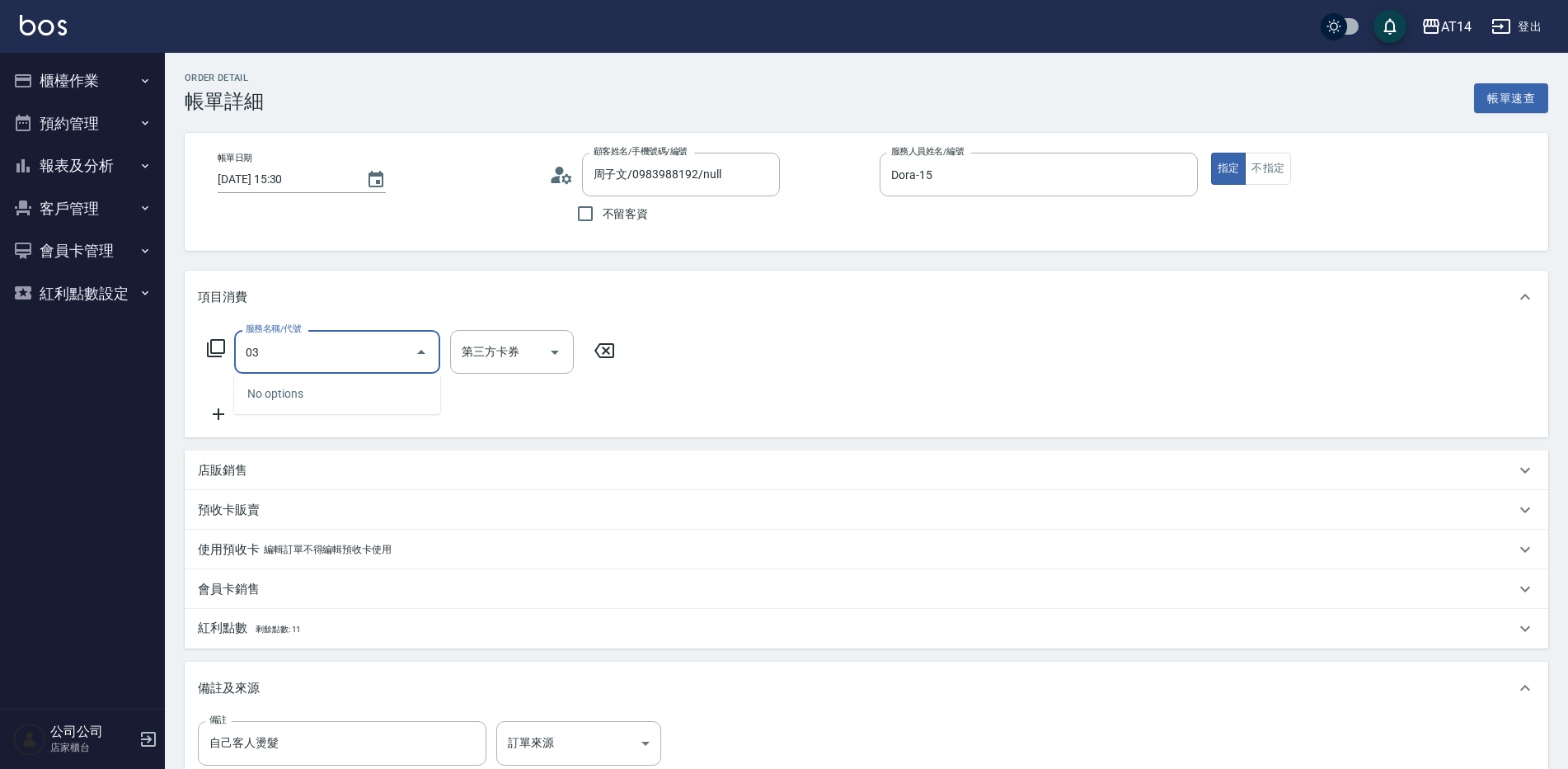
type input "031"
type input "3"
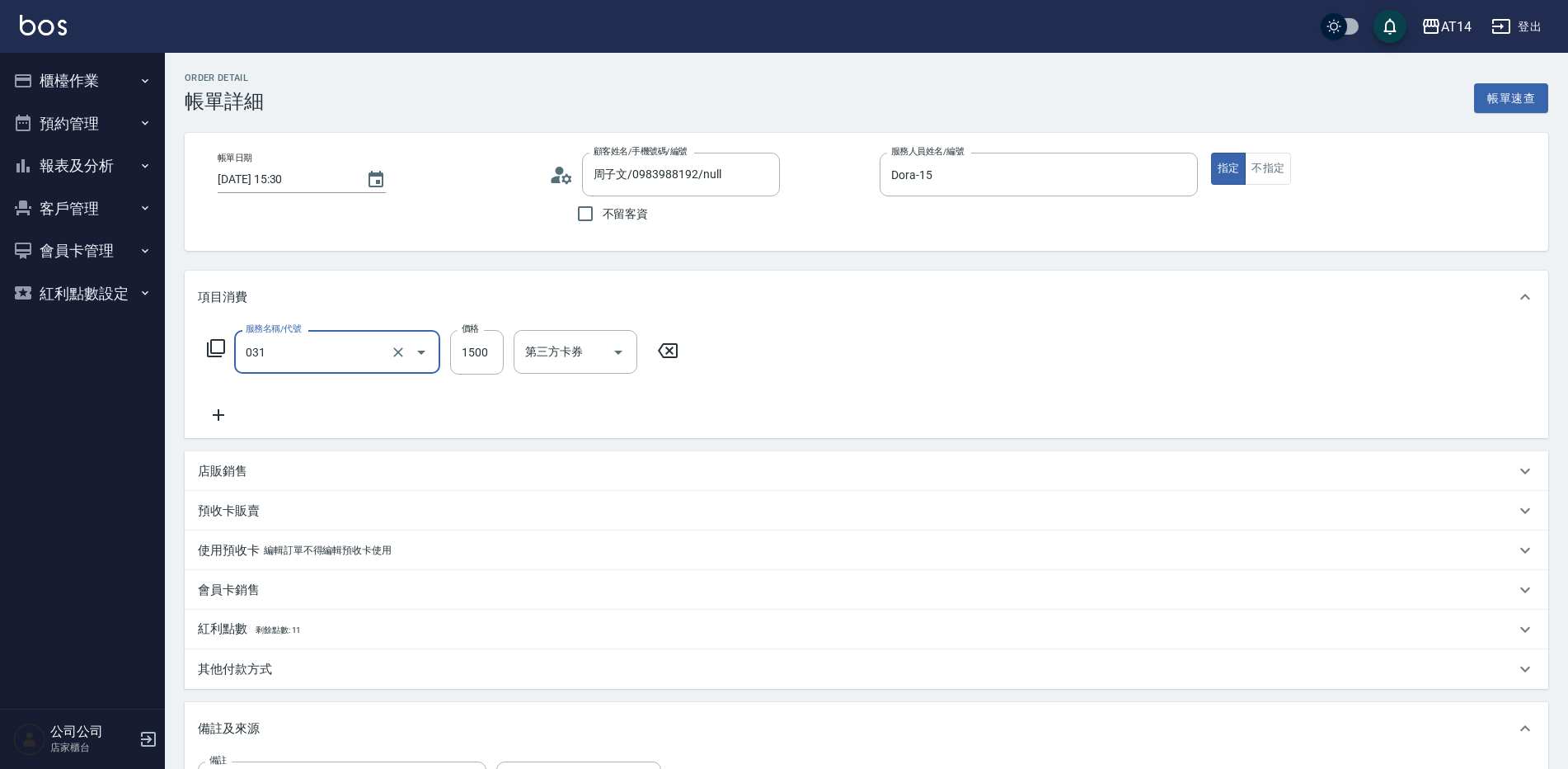
type input "燙髮(031)"
type input "2"
type input "0"
type input "250"
type input "1"
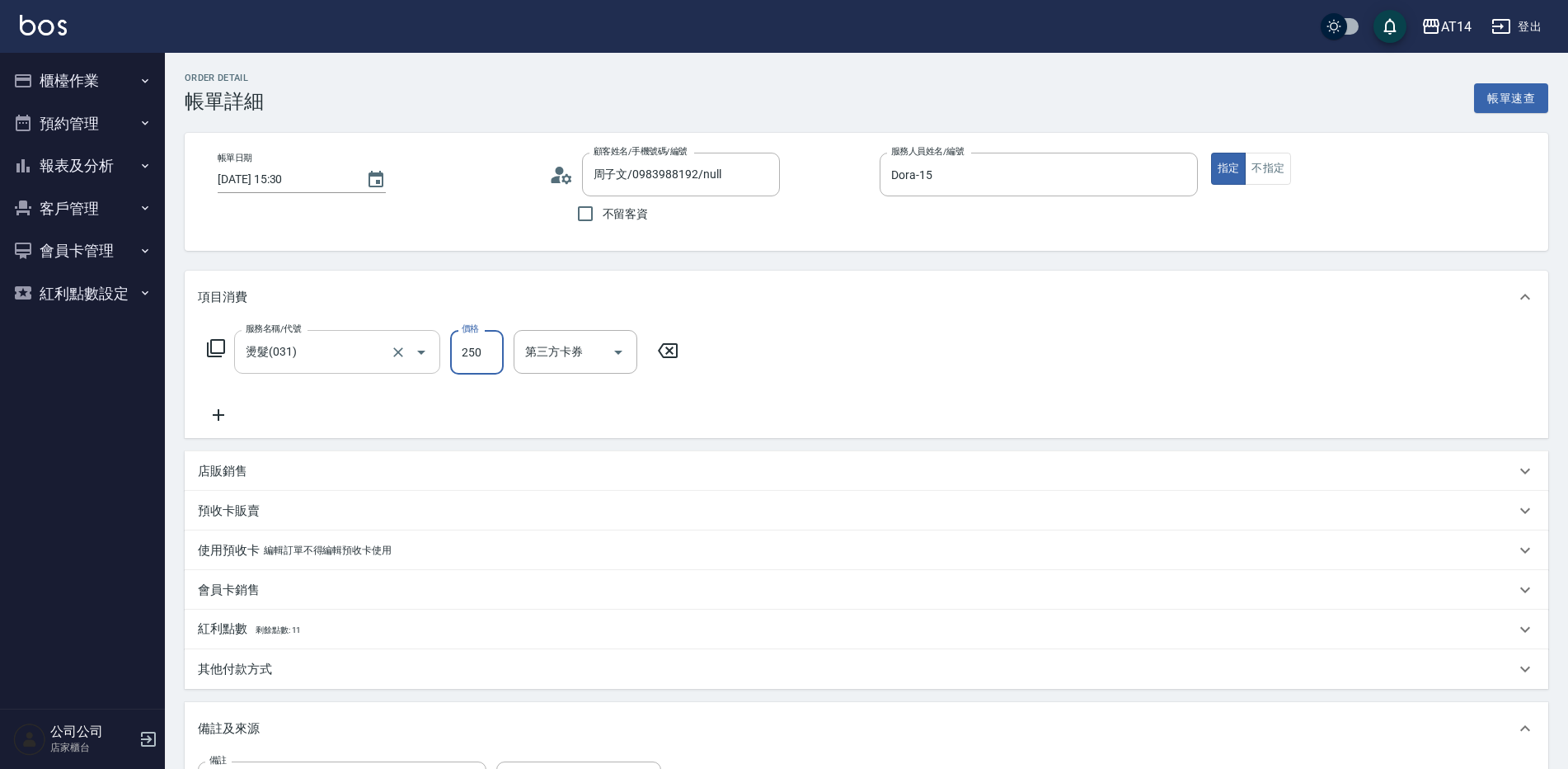
type input "2500"
type input "5"
type input "2500"
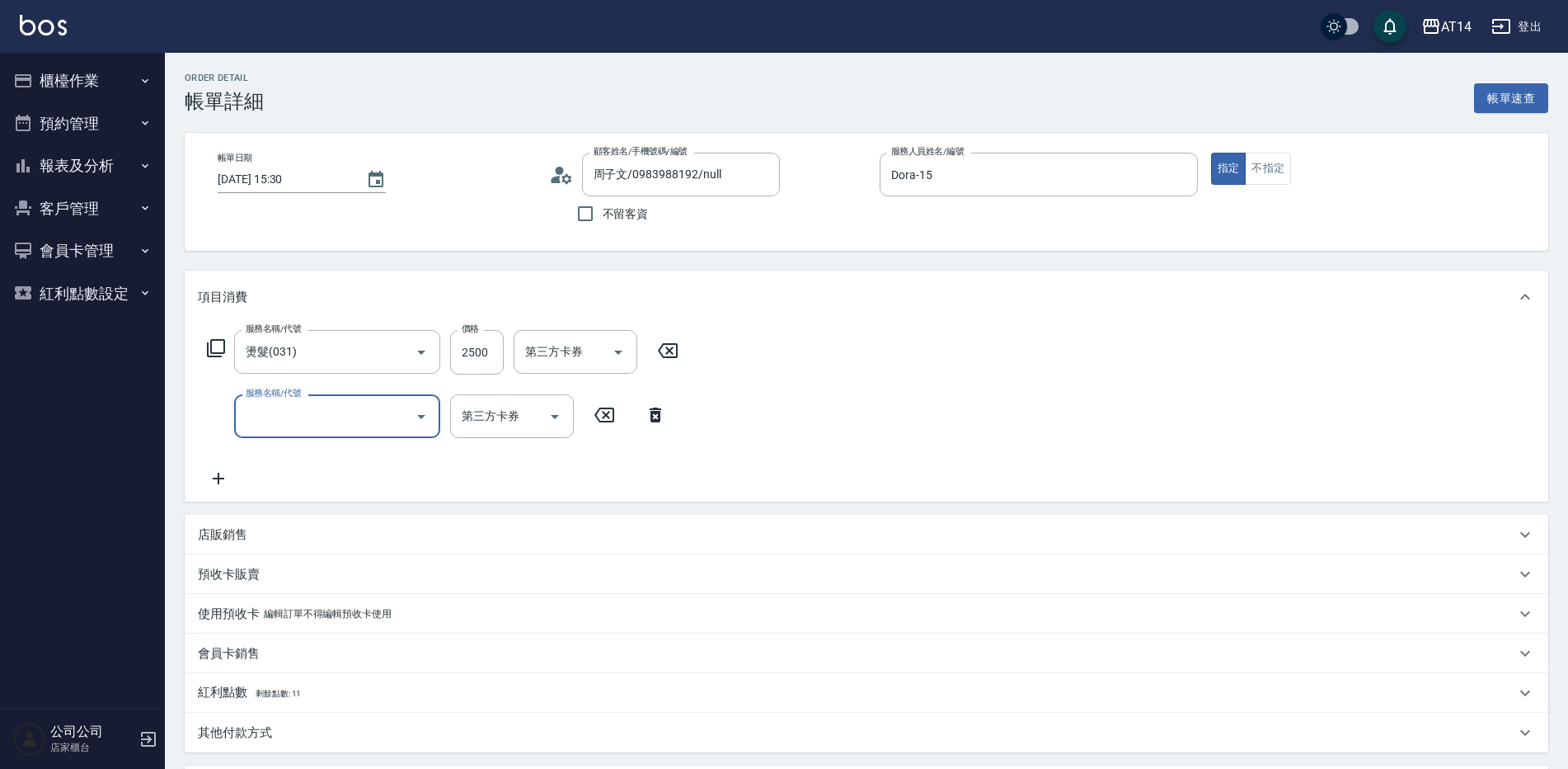
click at [316, 419] on input "服務名稱/代號" at bounding box center [325, 416] width 167 height 29
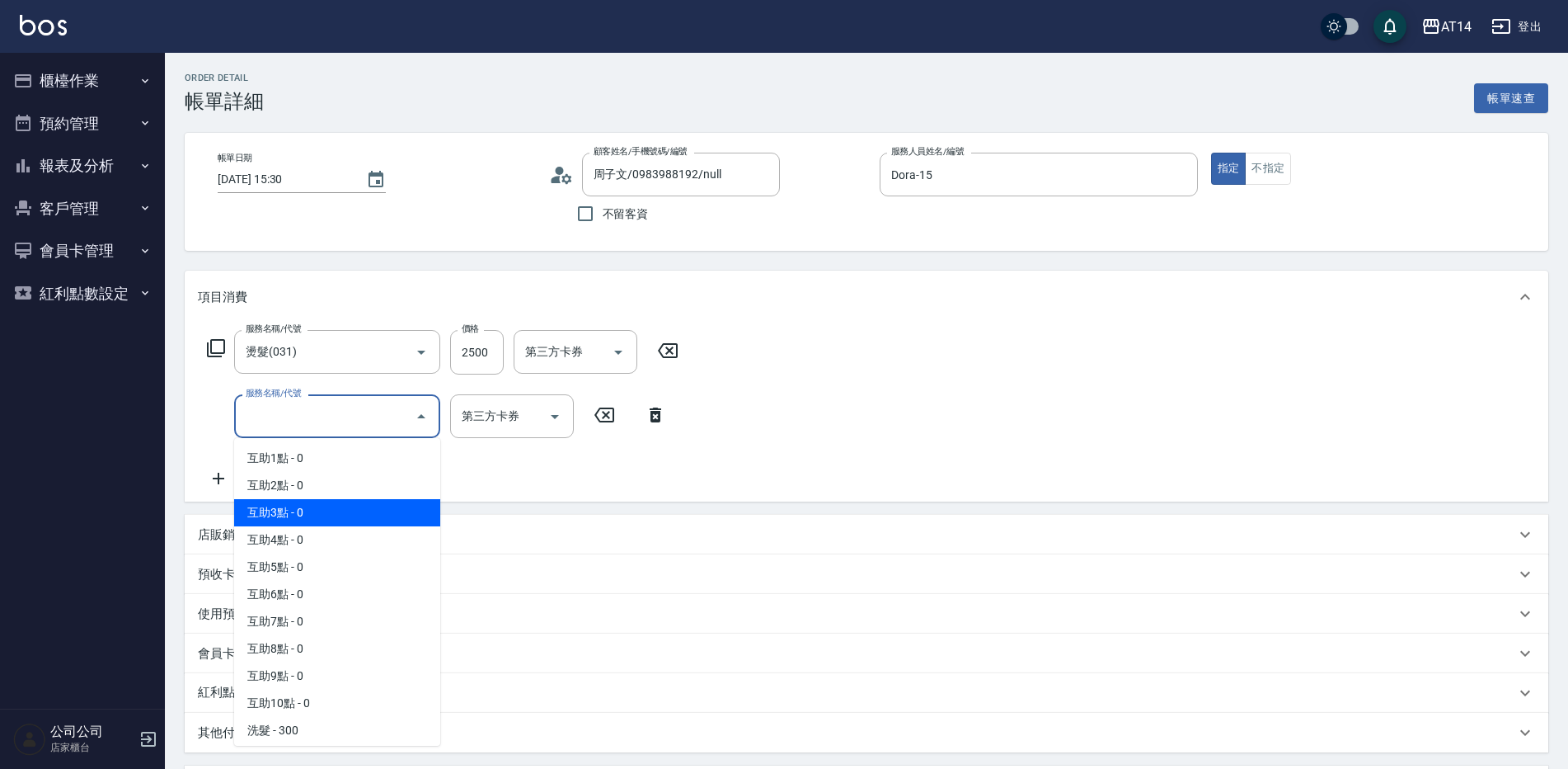
click at [289, 502] on span "互助3點 - 0" at bounding box center [337, 512] width 206 height 27
type input "互助3點(003)"
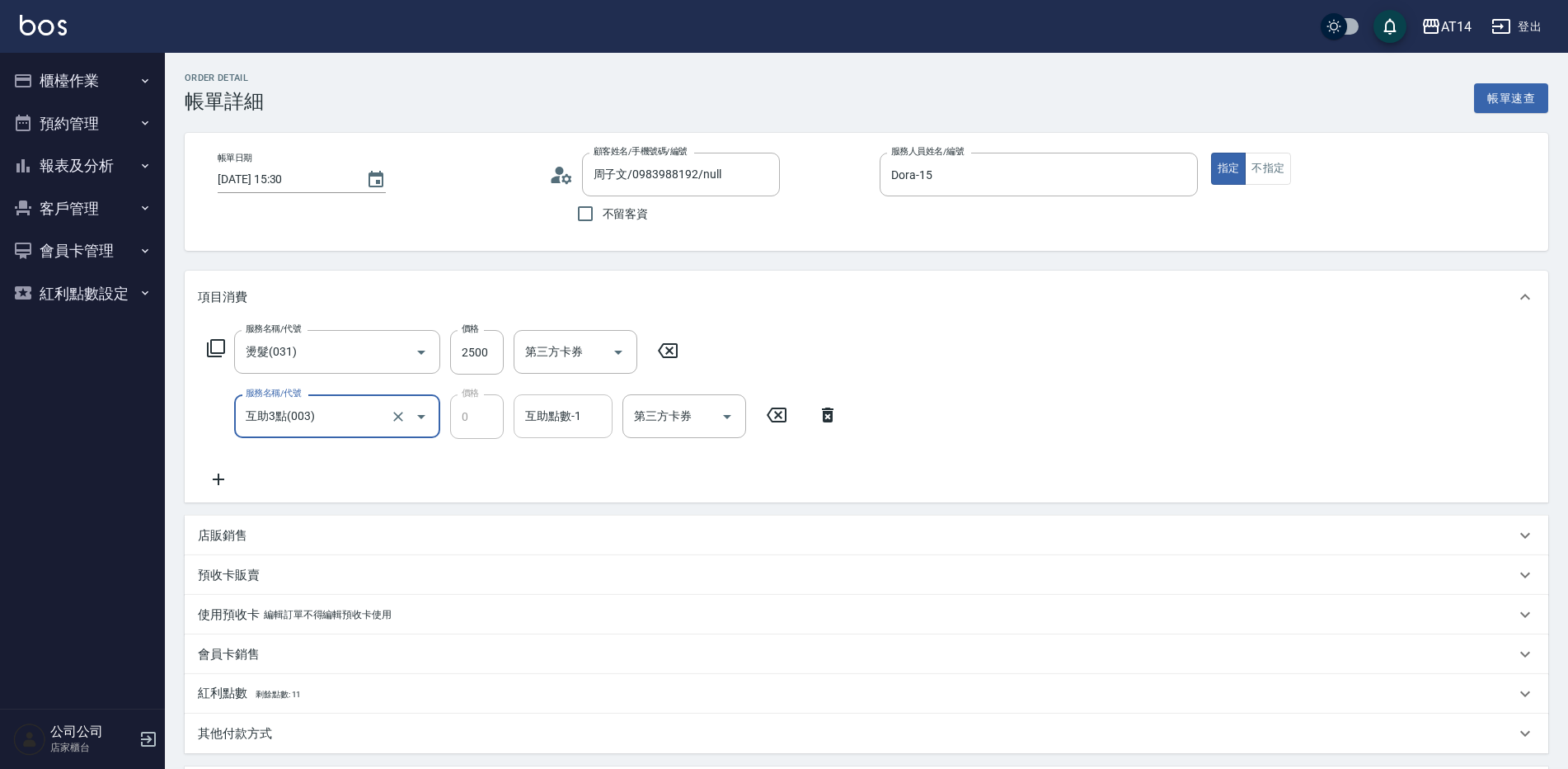
click at [573, 418] on div "互助點數-1 互助點數-1" at bounding box center [563, 416] width 99 height 44
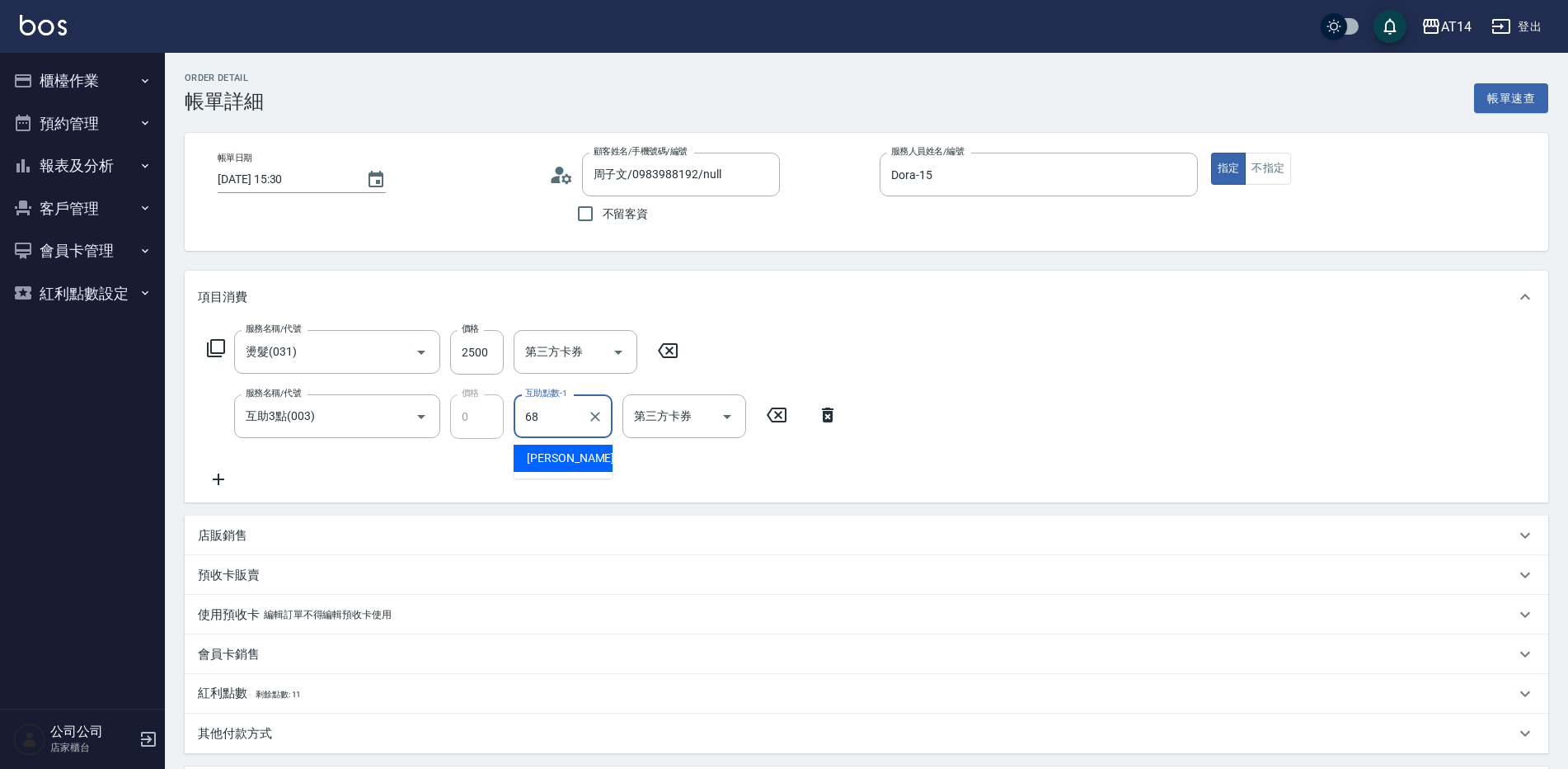
type input "邢語軒-68"
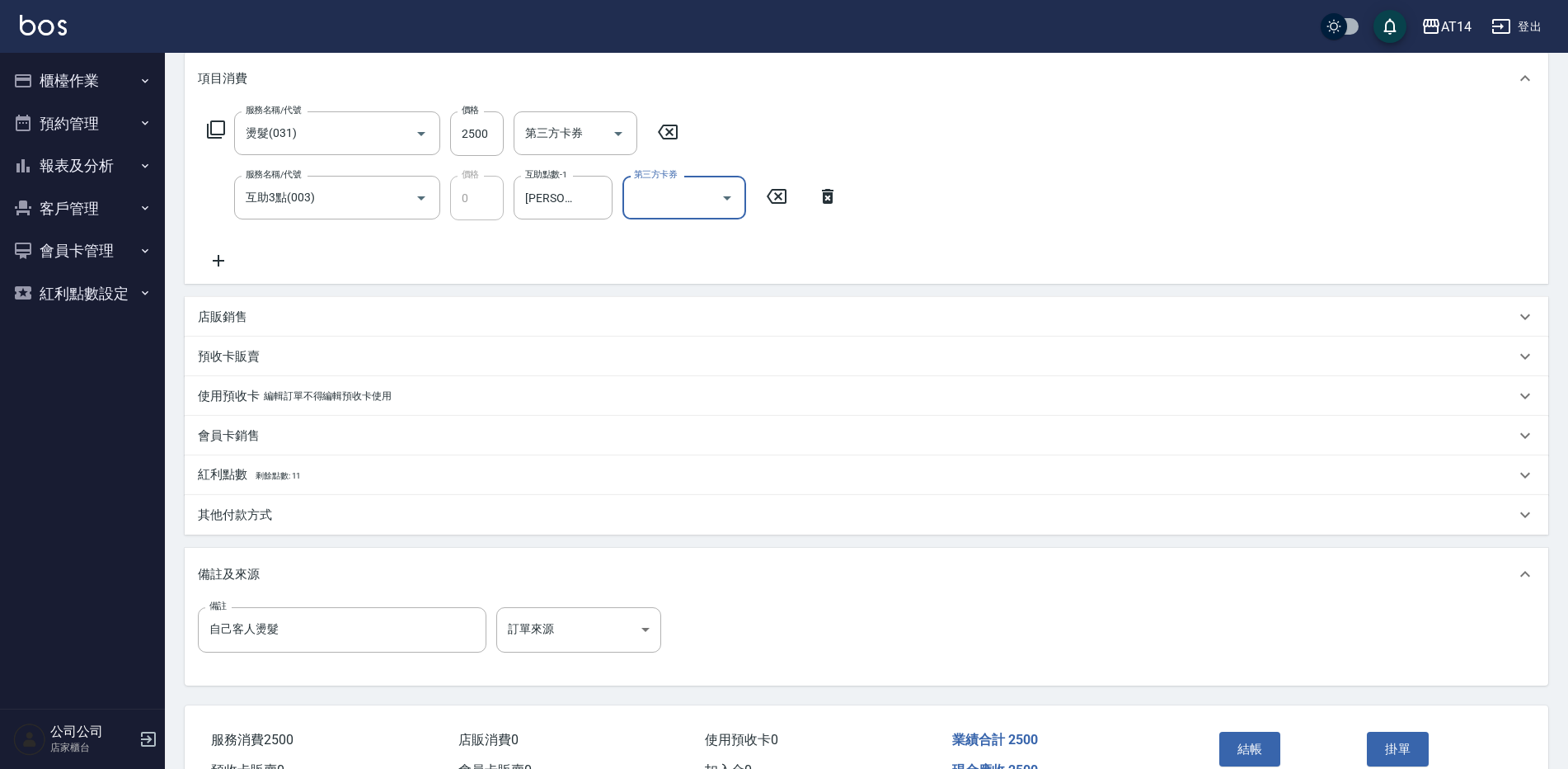
scroll to position [247, 0]
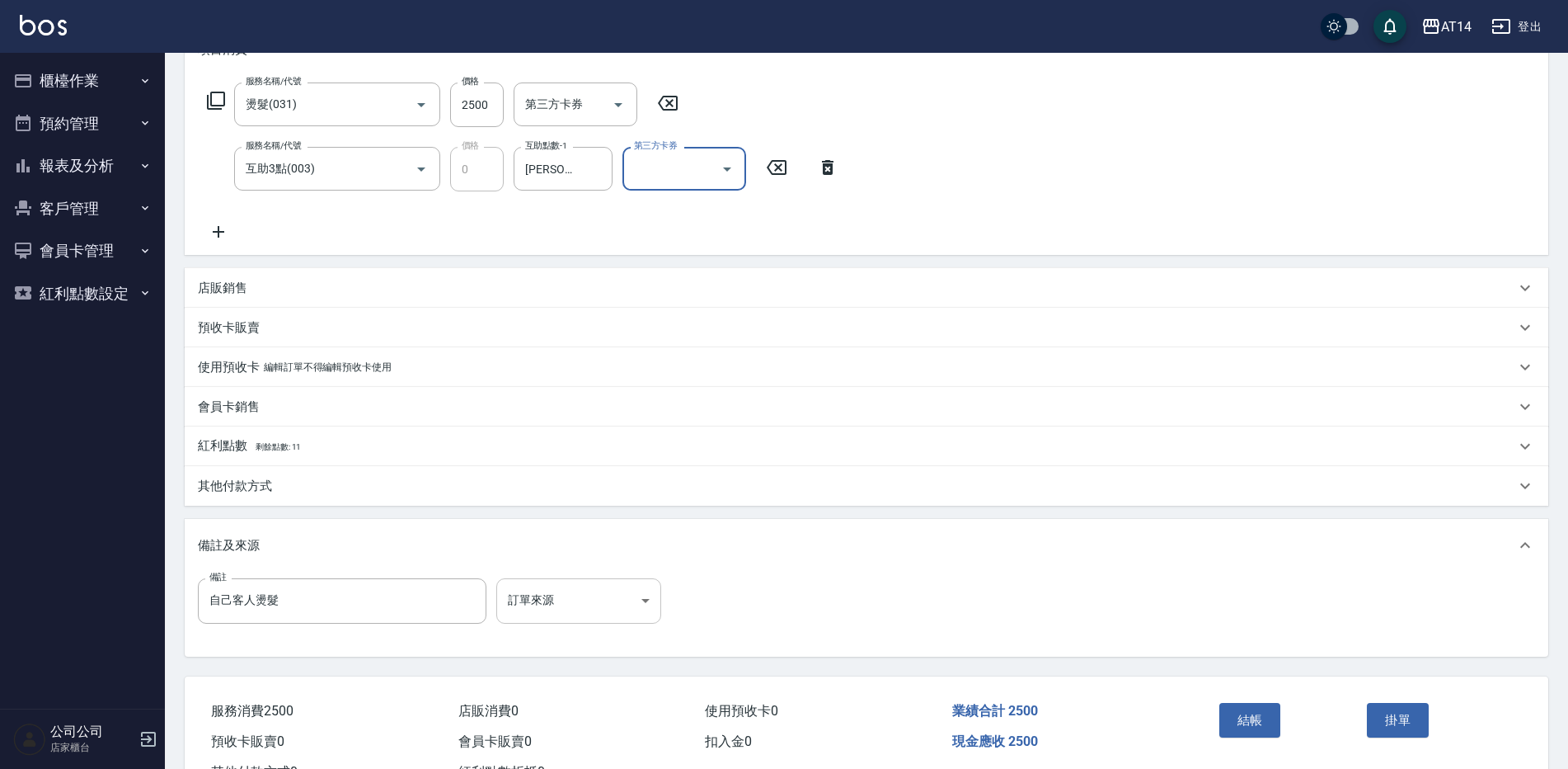
click at [552, 603] on body "AT14 登出 櫃檯作業 打帳單 帳單列表 掛單列表 現金收支登錄 材料自購登錄 每日結帳 排班表 掃碼打卡 預約管理 預約管理 單日預約紀錄 單週預約紀錄 …" at bounding box center [784, 290] width 1568 height 1075
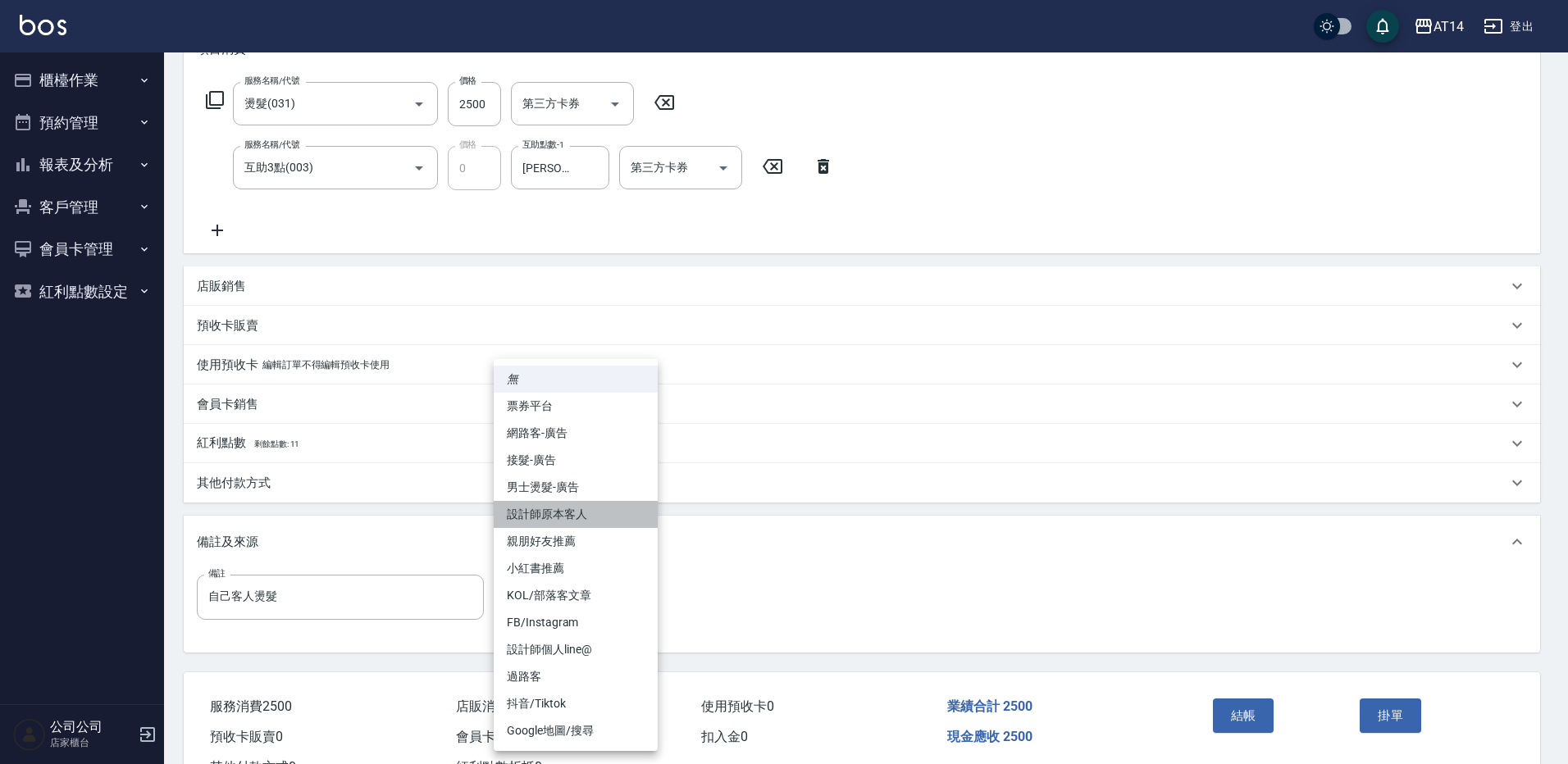
click at [606, 526] on li "設計師原本客人" at bounding box center [576, 514] width 164 height 27
type input "設計師原本客人"
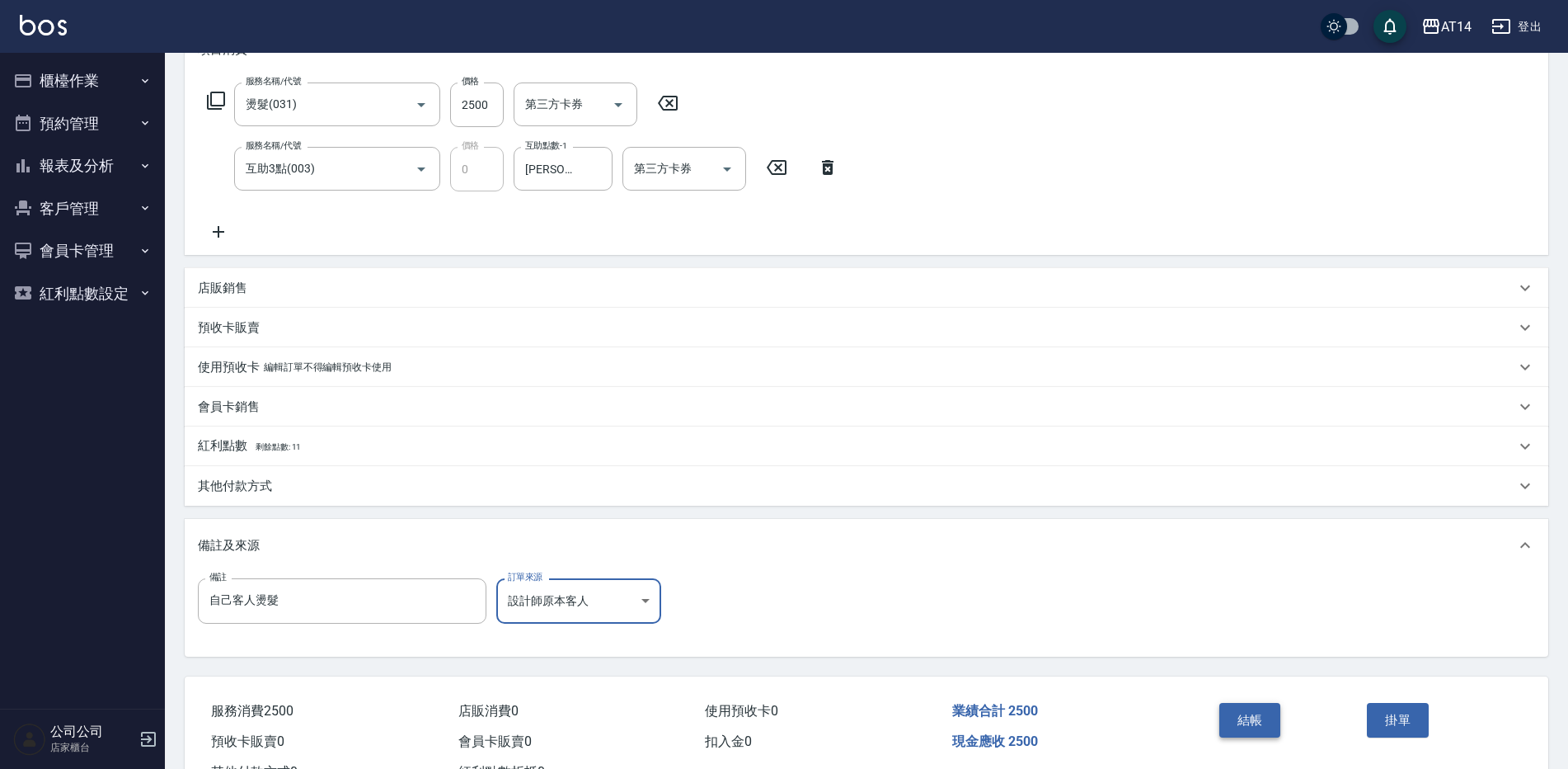
click at [1237, 715] on button "結帳" at bounding box center [1251, 719] width 61 height 35
